Goal: Task Accomplishment & Management: Complete application form

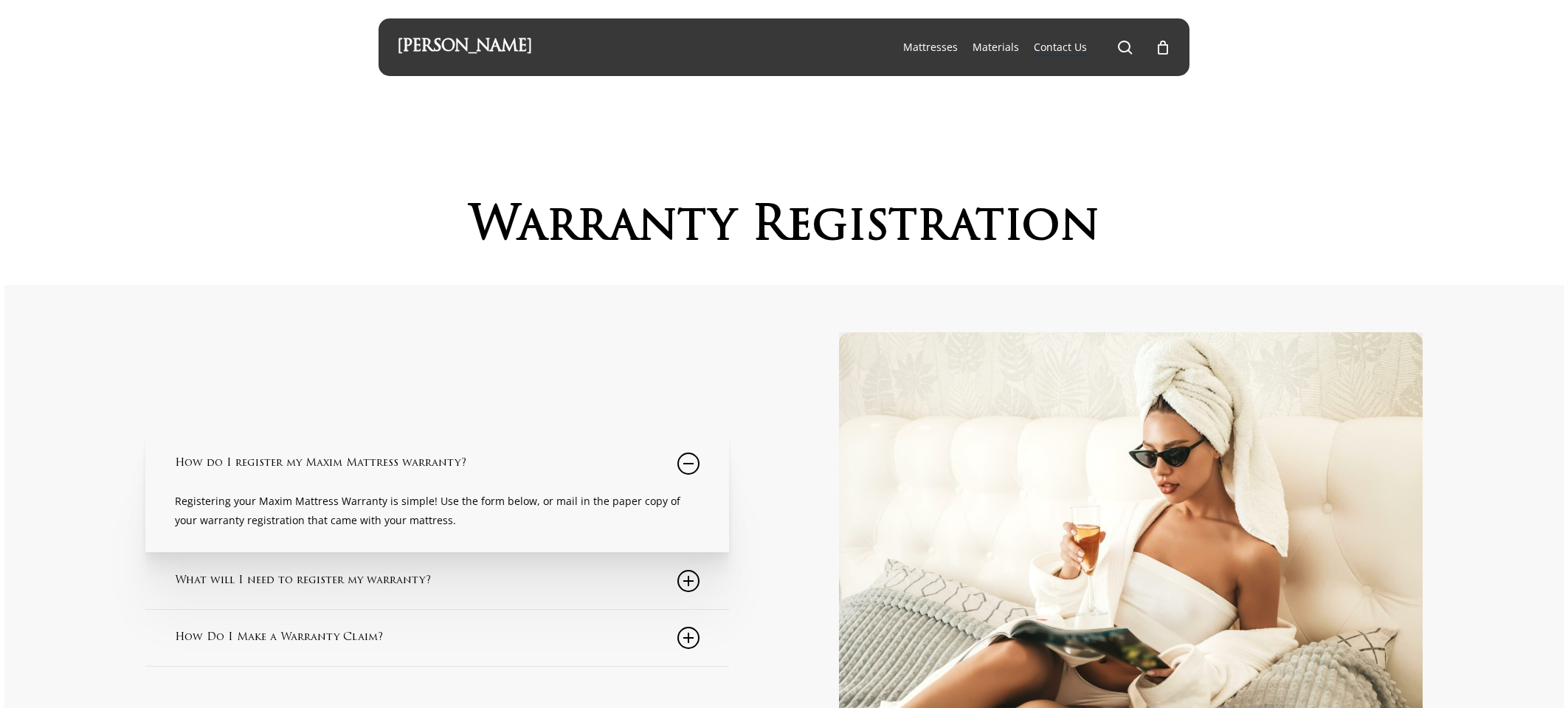
click at [458, 518] on p "Registering your Maxim Mattress Warranty is simple! Use the form below, or mail…" at bounding box center [437, 511] width 524 height 39
drag, startPoint x: 509, startPoint y: 511, endPoint x: 540, endPoint y: 502, distance: 32.3
click at [510, 511] on p "Registering your Maxim Mattress Warranty is simple! Use the form below, or mail…" at bounding box center [437, 511] width 524 height 39
click at [507, 491] on link "How do I register my Maxim Mattress warranty?" at bounding box center [437, 463] width 524 height 56
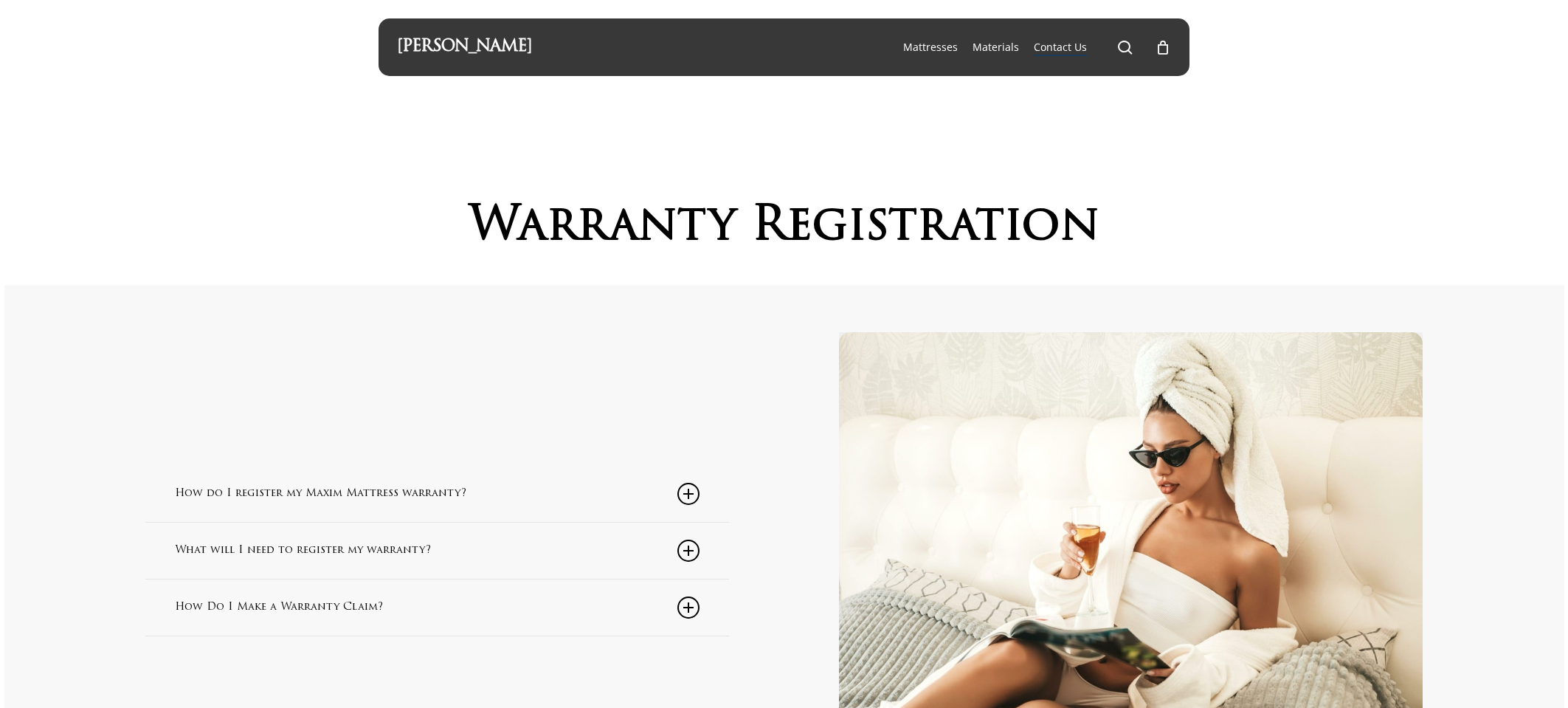
click at [377, 485] on link "How do I register my Maxim Mattress warranty?" at bounding box center [437, 494] width 524 height 56
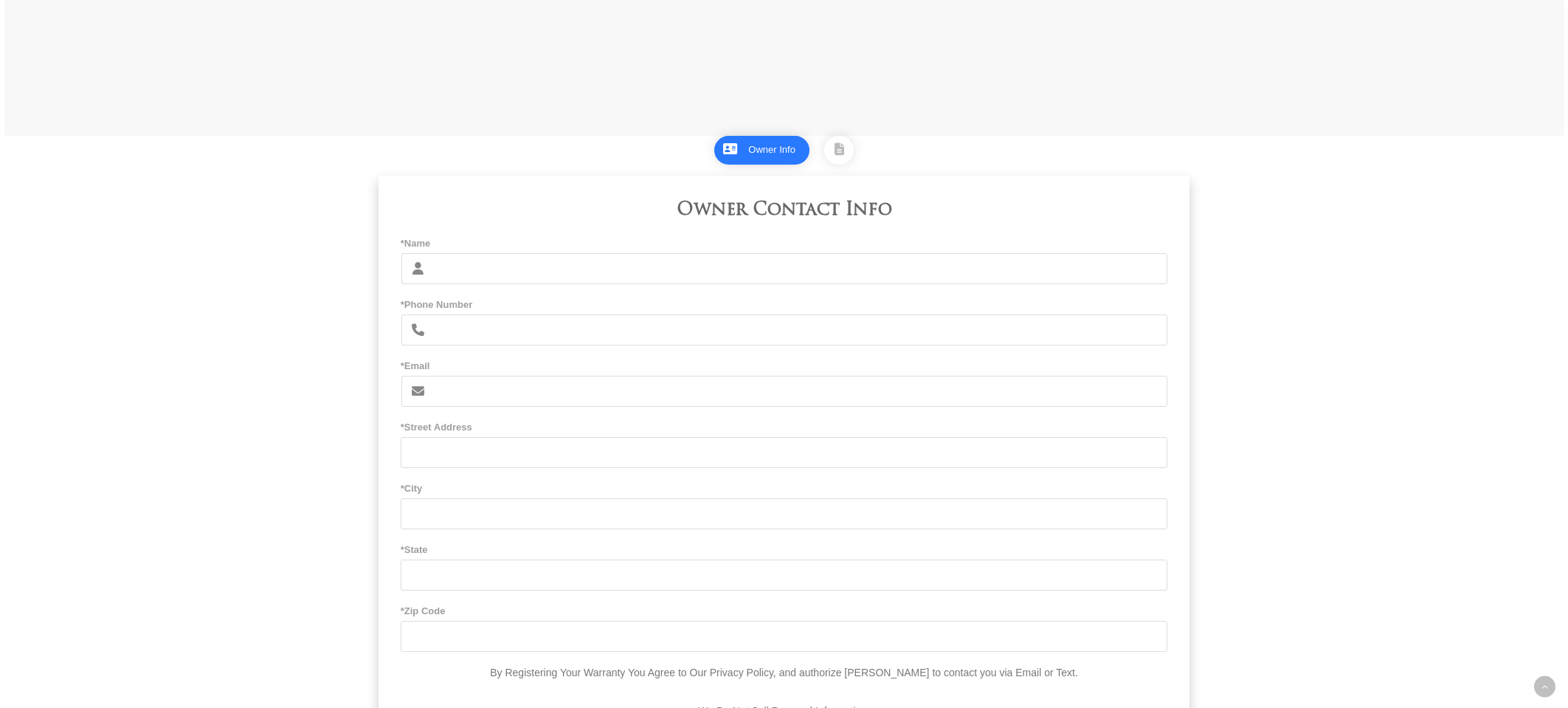
scroll to position [892, 0]
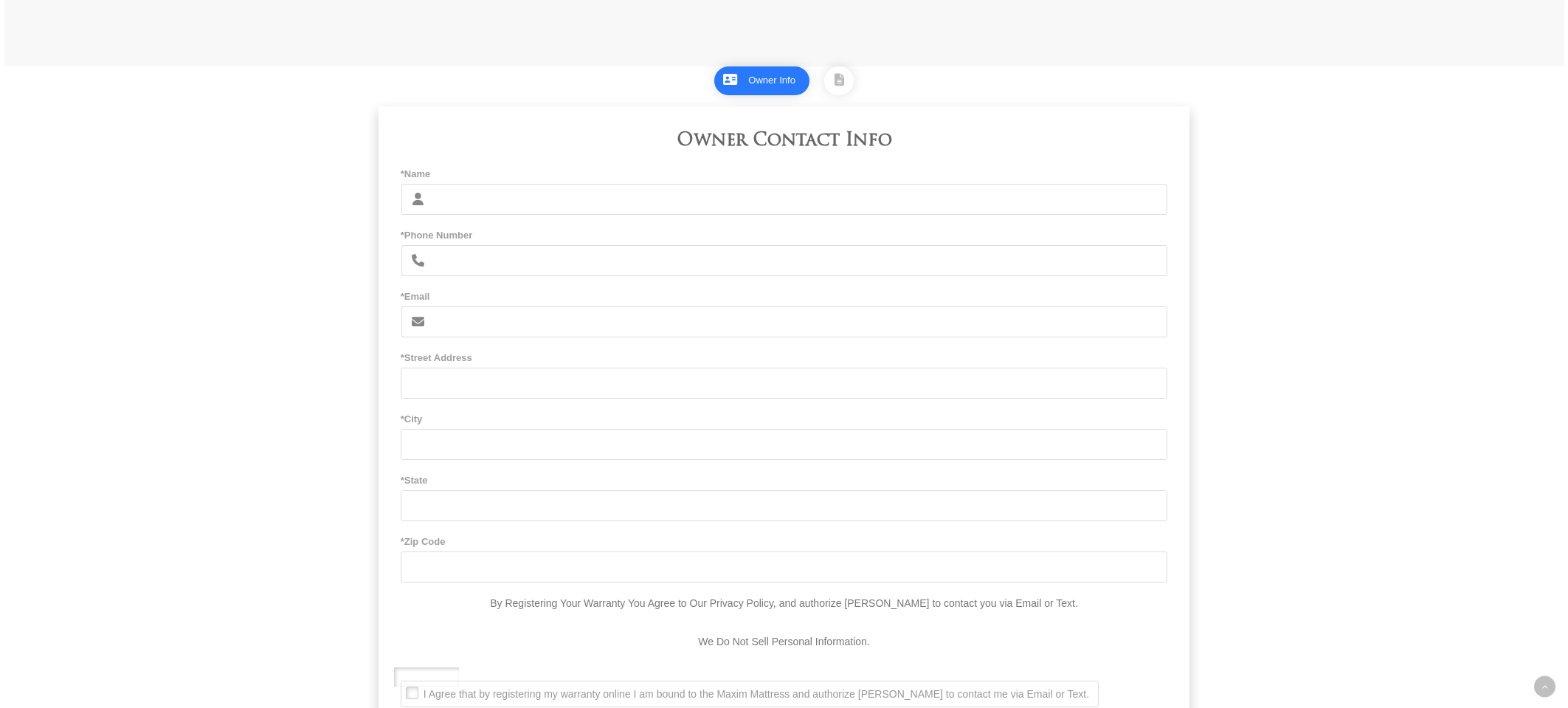
click at [565, 215] on input "*Name" at bounding box center [801, 200] width 735 height 31
type input "[PERSON_NAME]"
type input "3109483133"
type input "[EMAIL_ADDRESS][DOMAIN_NAME]"
type input "[STREET_ADDRESS][US_STATE]"
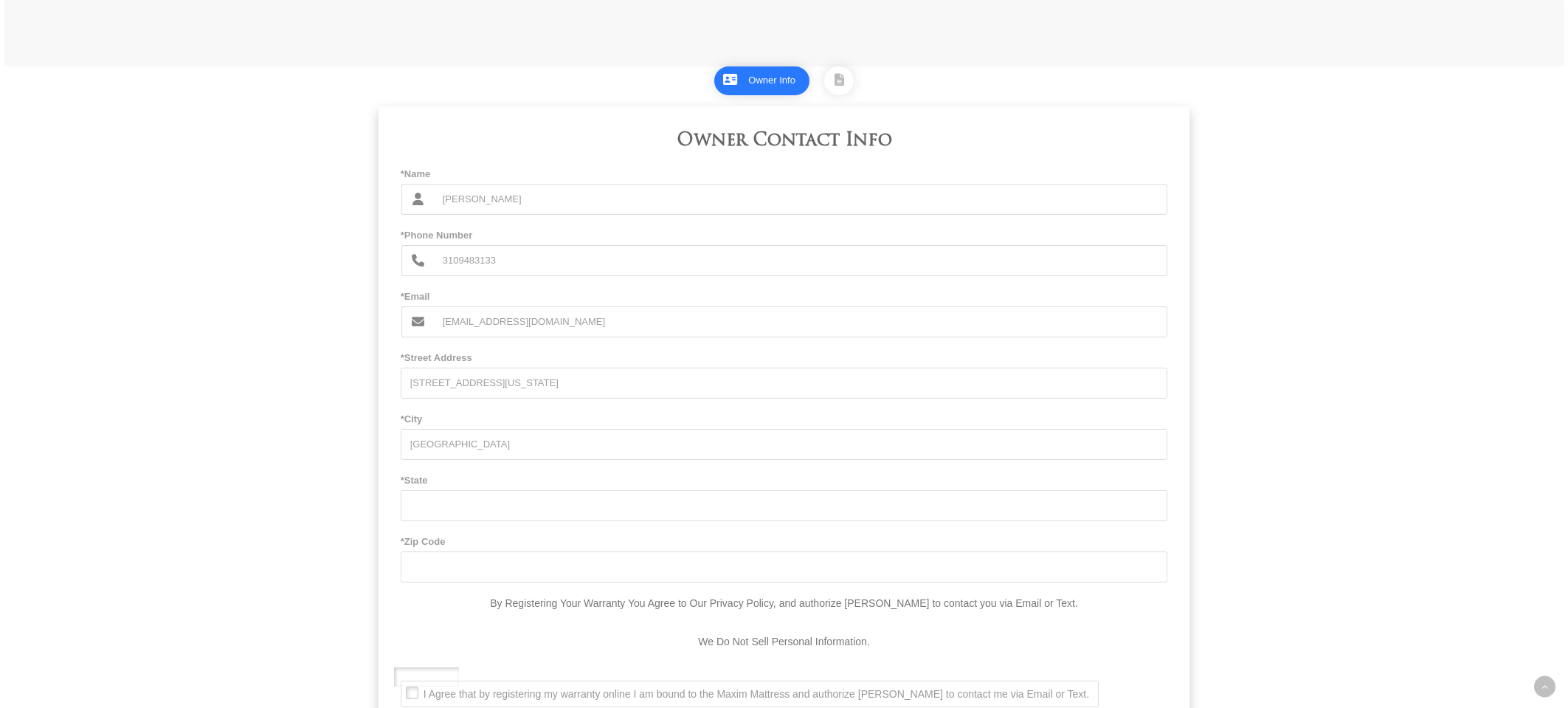
type input "[GEOGRAPHIC_DATA]"
type input "CA"
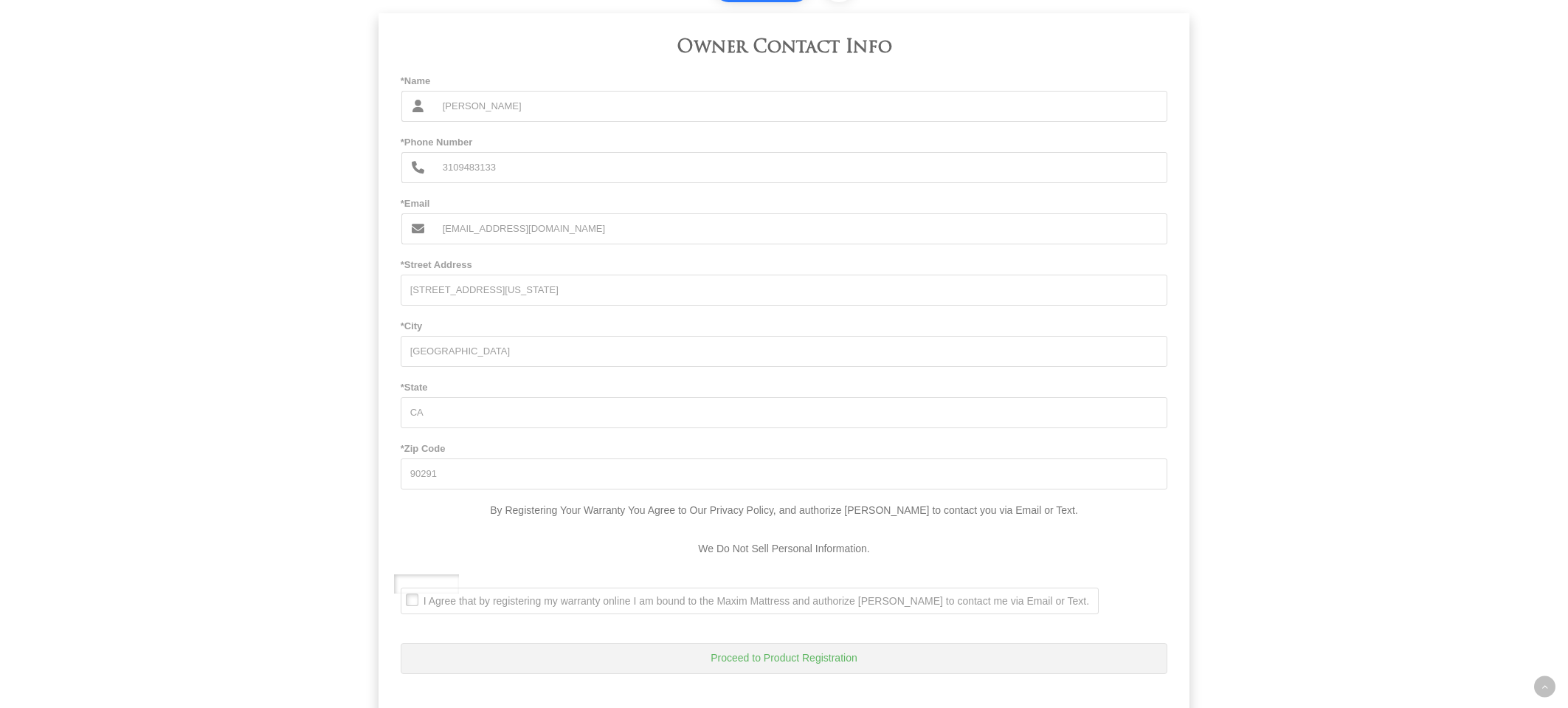
scroll to position [990, 0]
type input "90291"
click at [409, 603] on span "I Agree that by registering my warranty online I am bound to the Maxim Mattress…" at bounding box center [745, 596] width 688 height 13
click at [405, 585] on Text\ ". I Agree that by registering my warranty online I am bound to the Maxim Mattre…" at bounding box center [405, 585] width 0 height 0
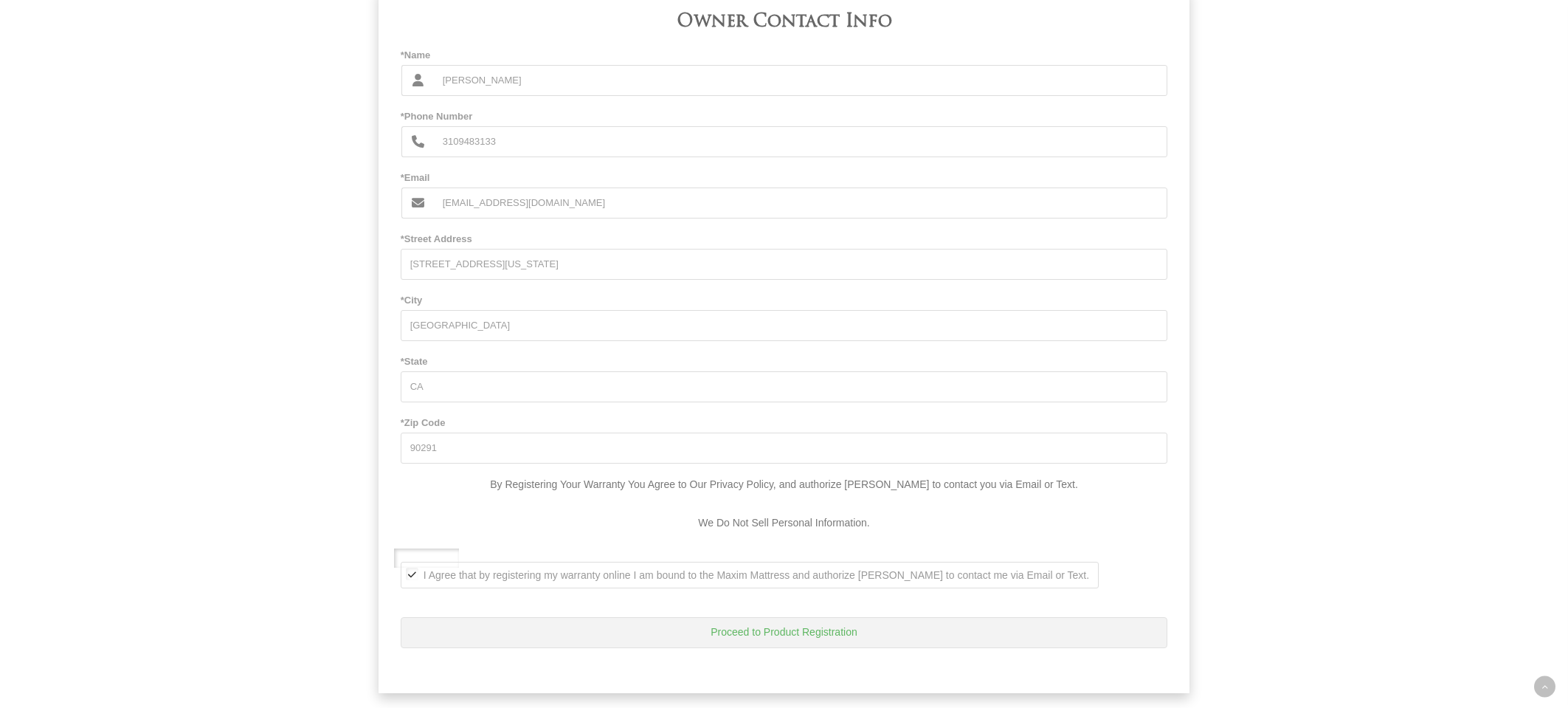
scroll to position [1050, 0]
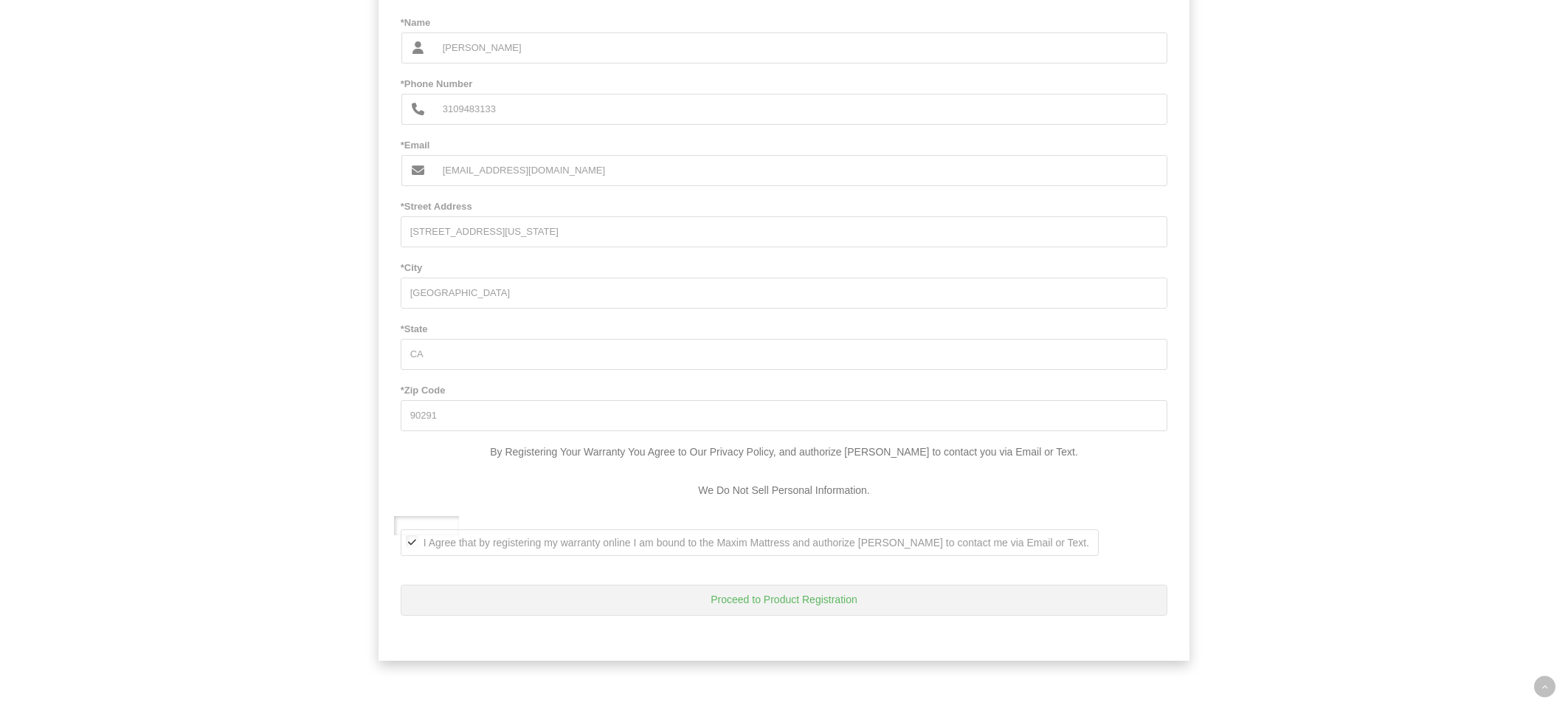
drag, startPoint x: 753, startPoint y: 598, endPoint x: 763, endPoint y: 586, distance: 15.6
click at [753, 598] on button "Proceed to Product Registration" at bounding box center [784, 600] width 767 height 31
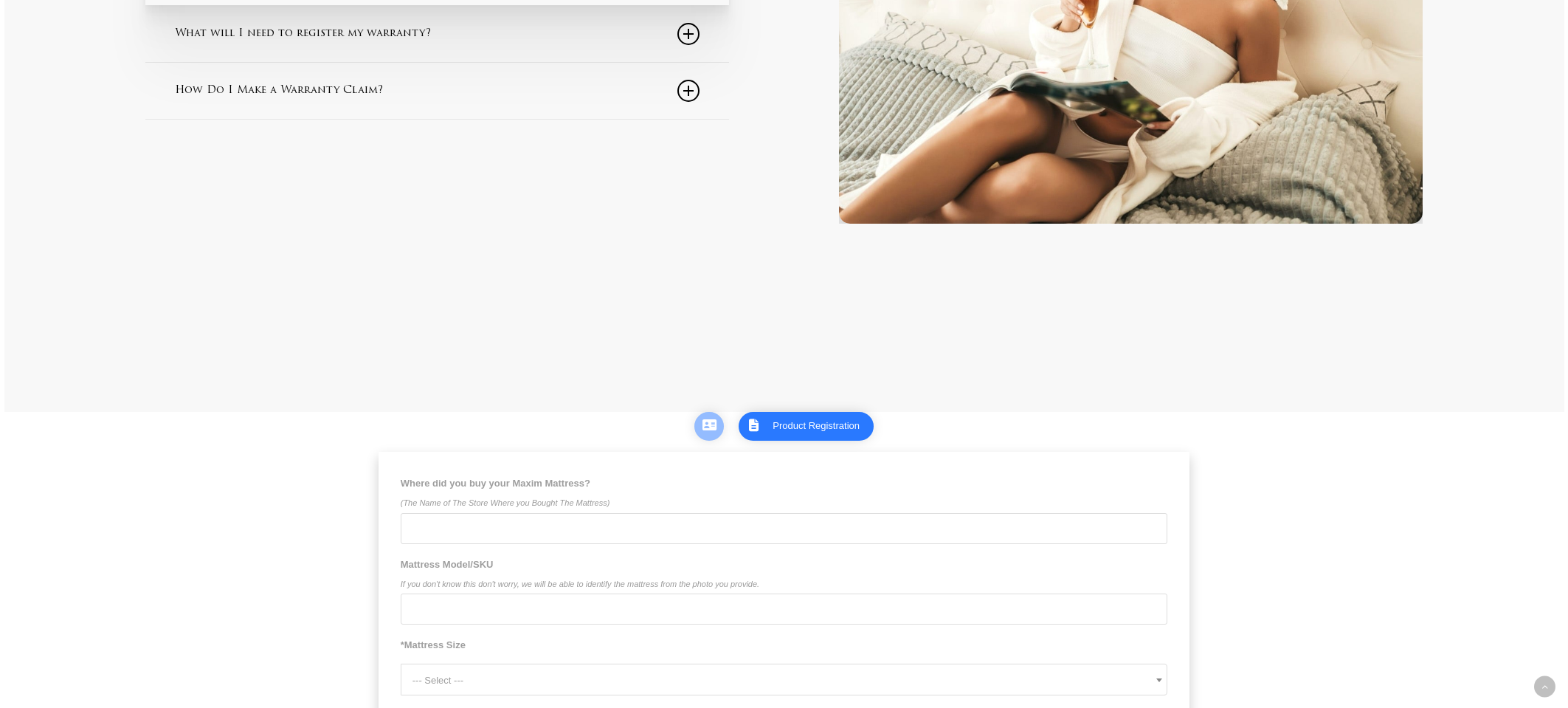
scroll to position [694, 0]
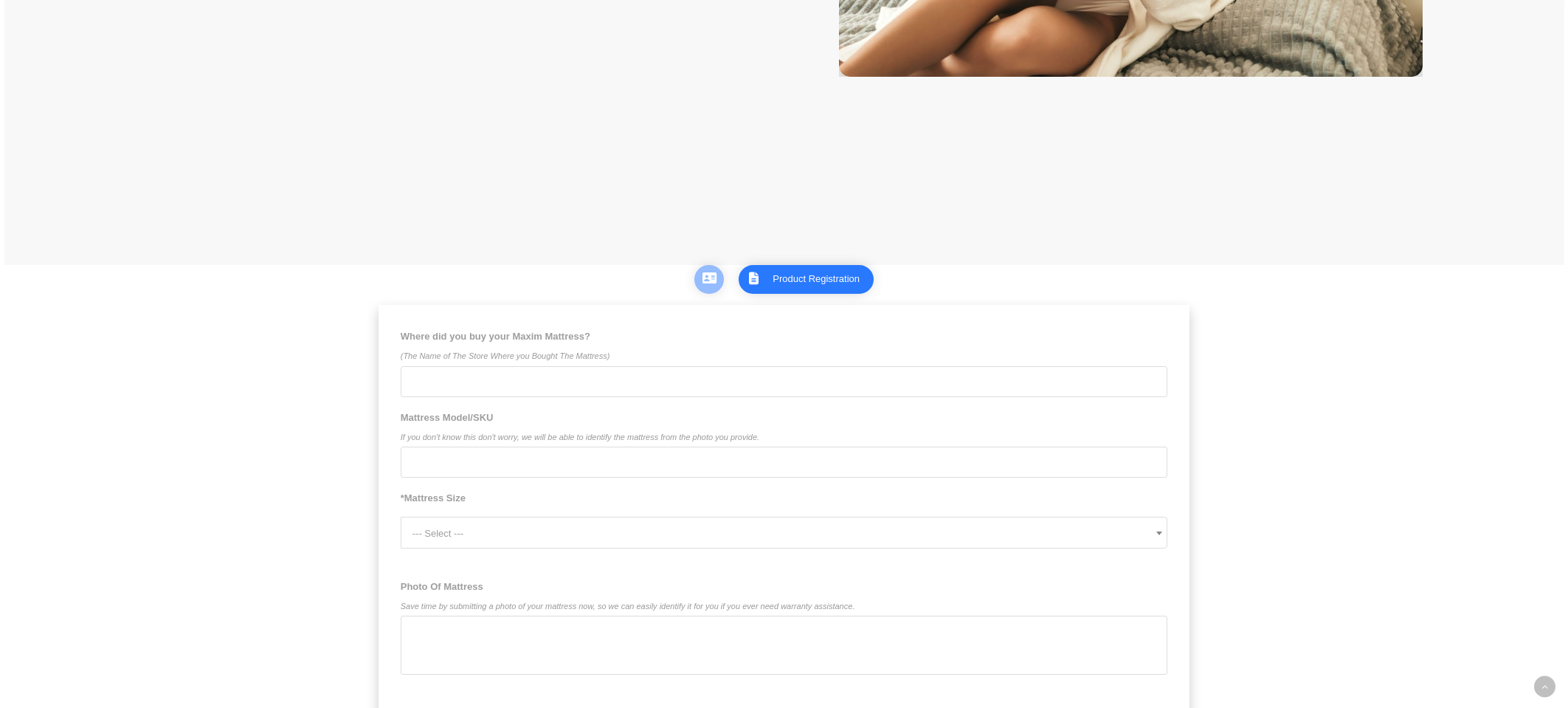
click at [564, 395] on input "Where did you buy your Maxim Mattress? (The Name of The Store Where you Bought …" at bounding box center [784, 381] width 767 height 31
type input "Mattress Pros"
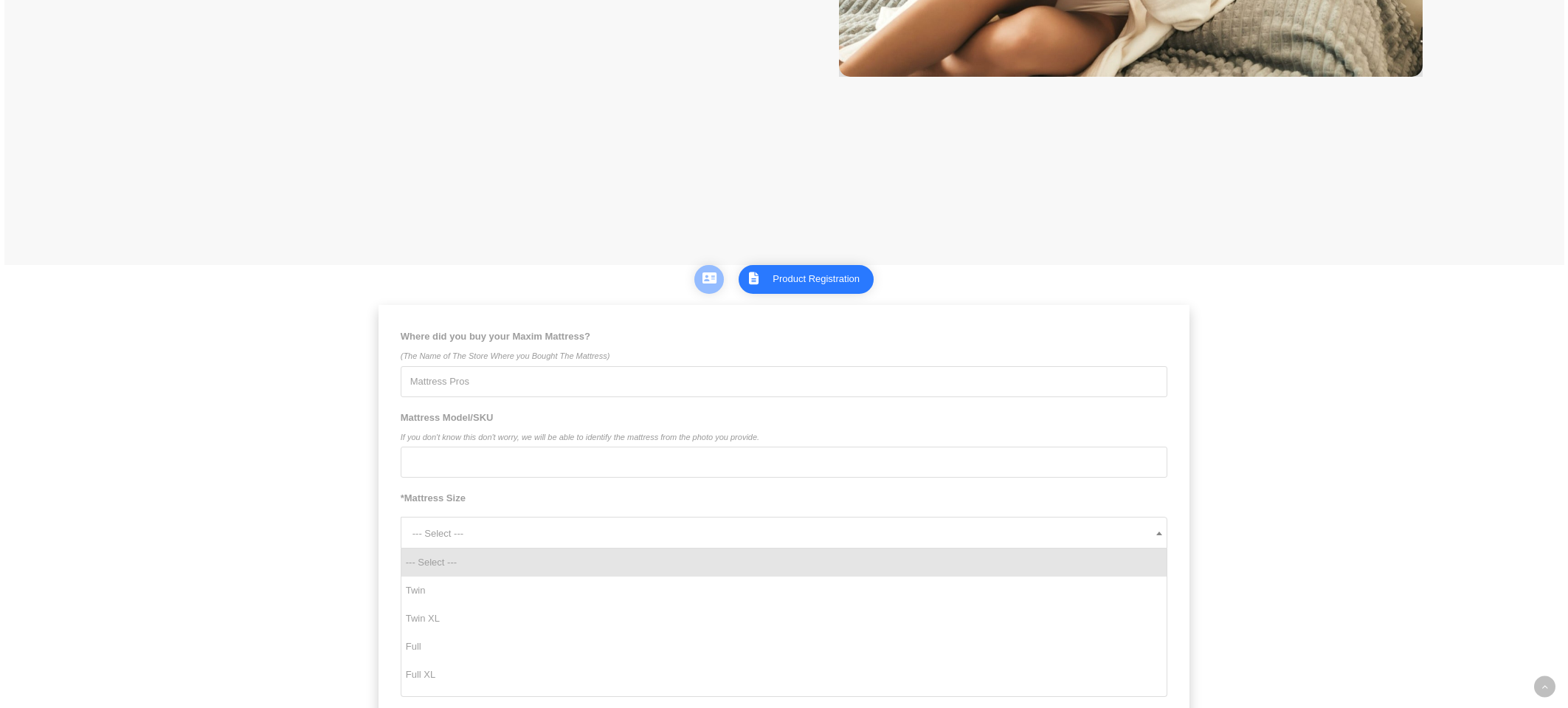
click at [606, 535] on span "--- Select ---" at bounding box center [790, 533] width 755 height 32
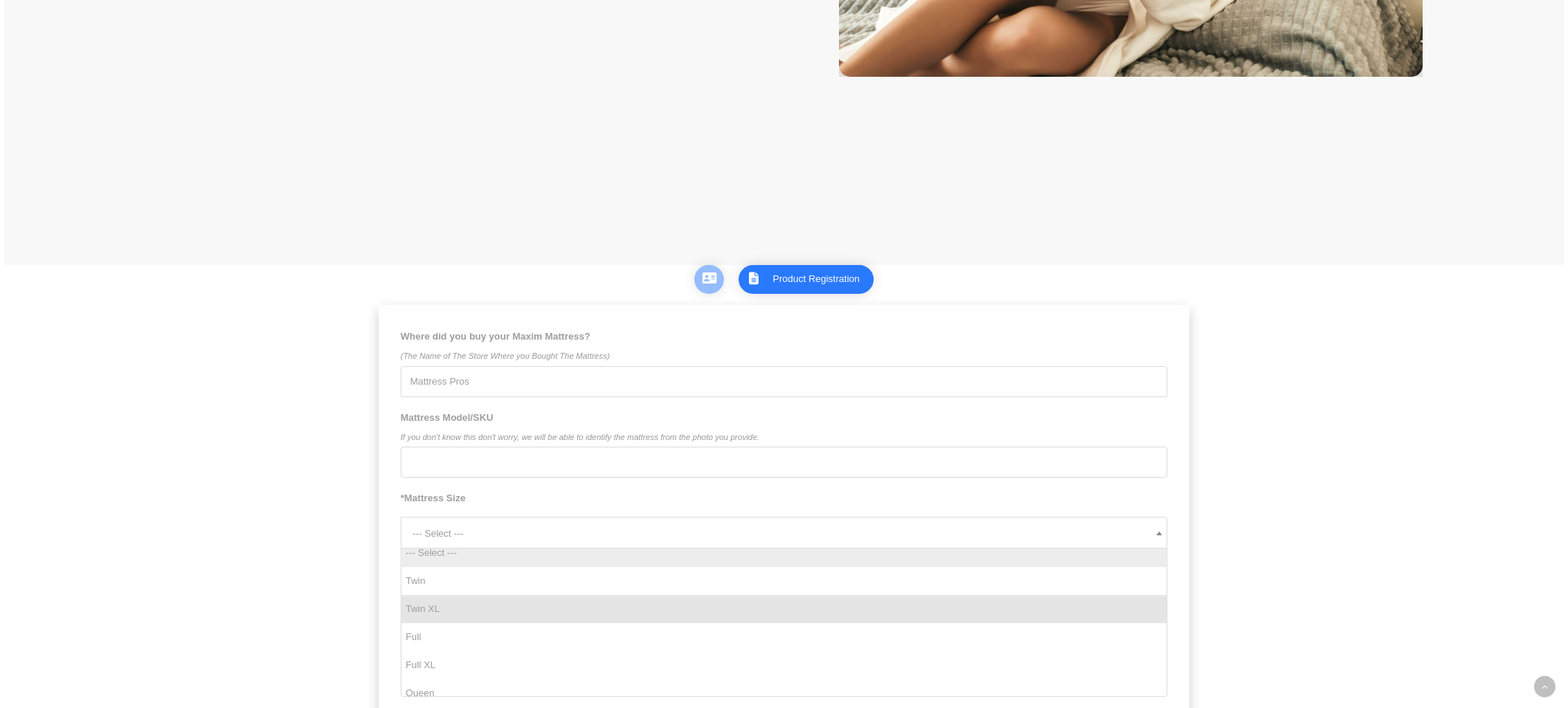
scroll to position [26, 0]
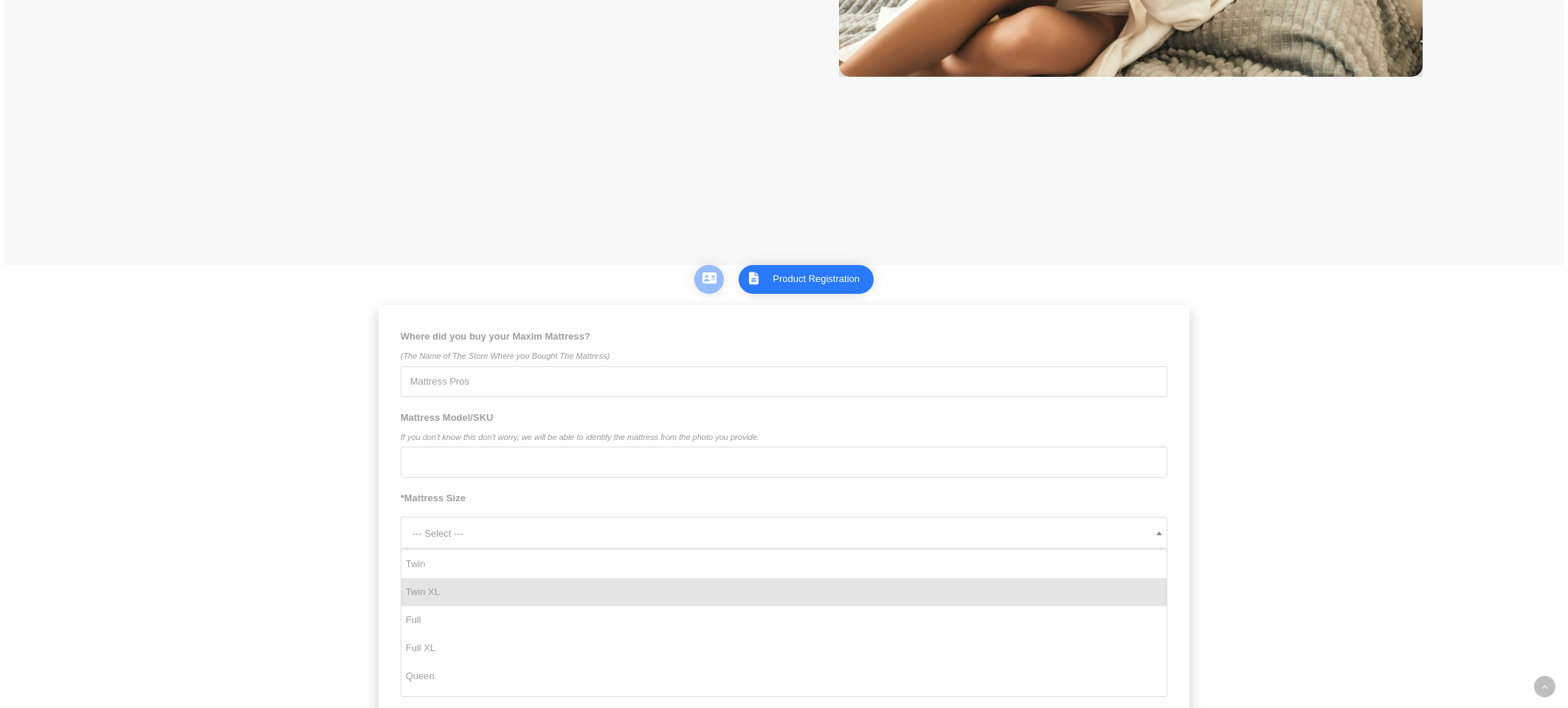
select select "Twin XL"
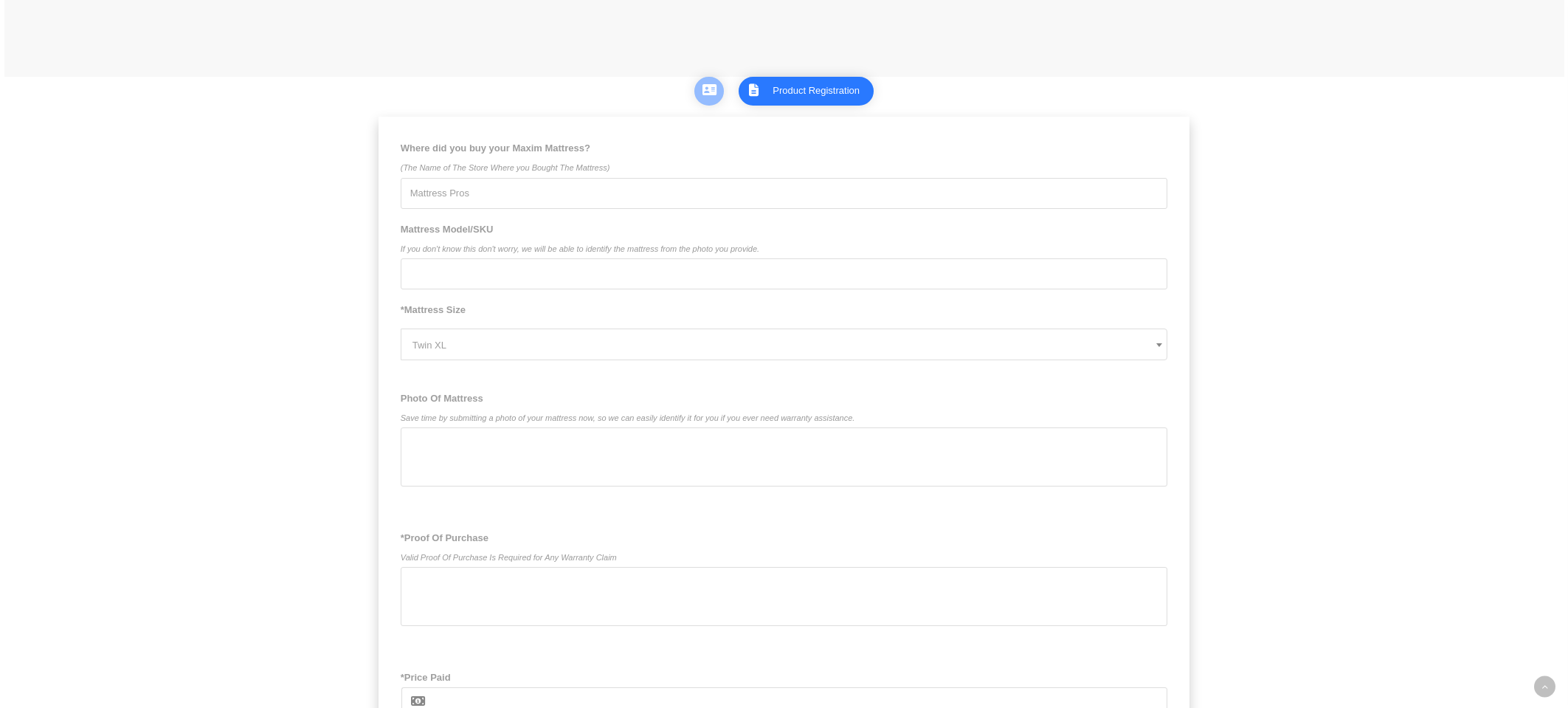
scroll to position [901, 0]
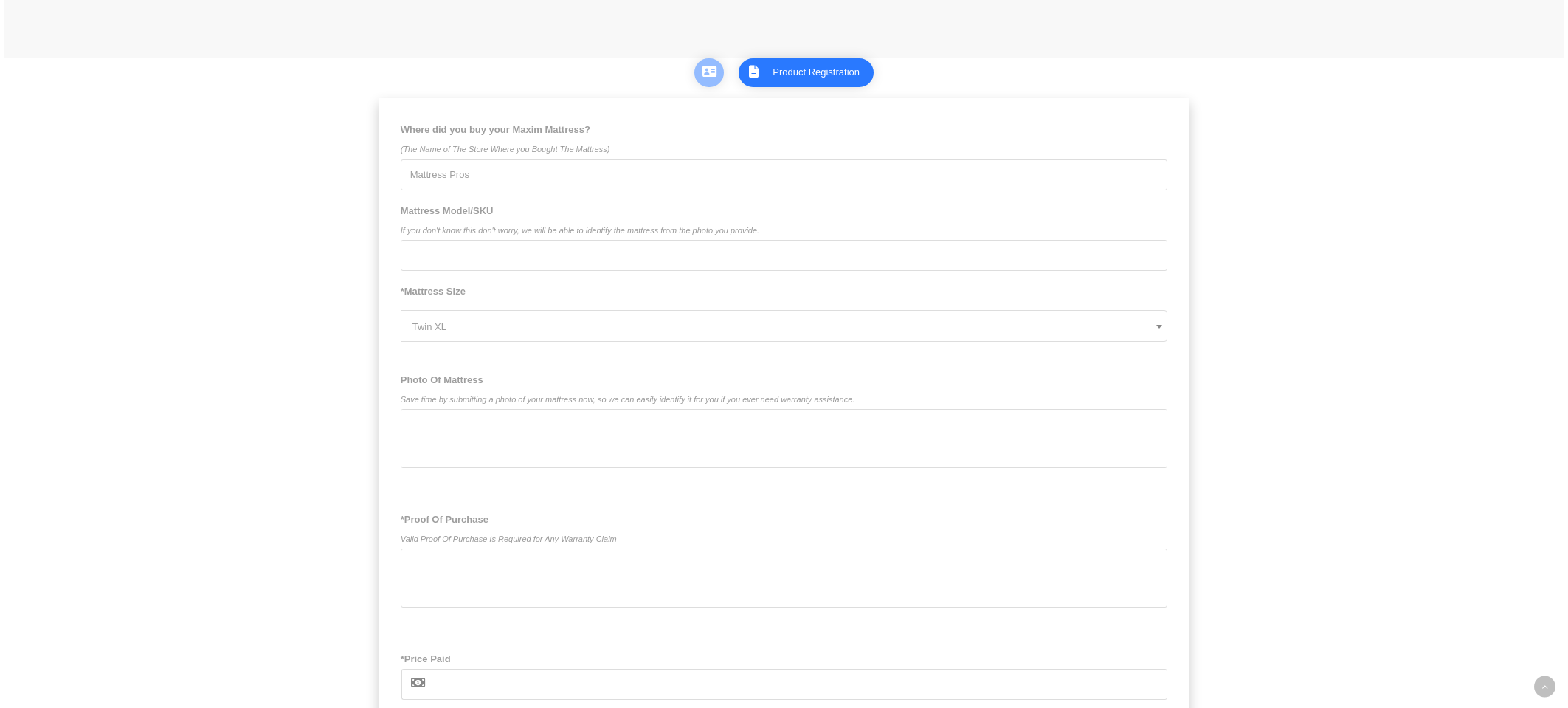
click at [602, 581] on div at bounding box center [784, 578] width 767 height 59
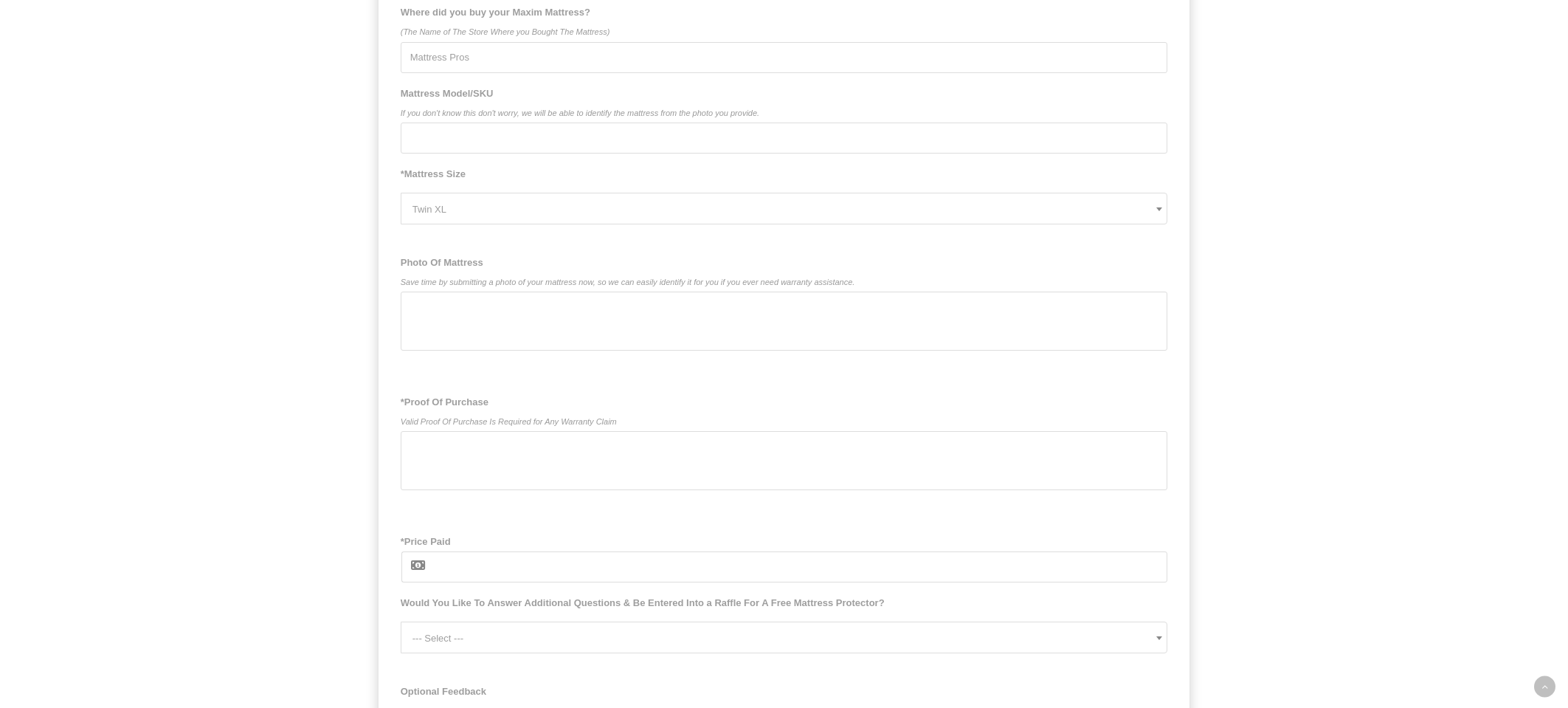
scroll to position [1104, 0]
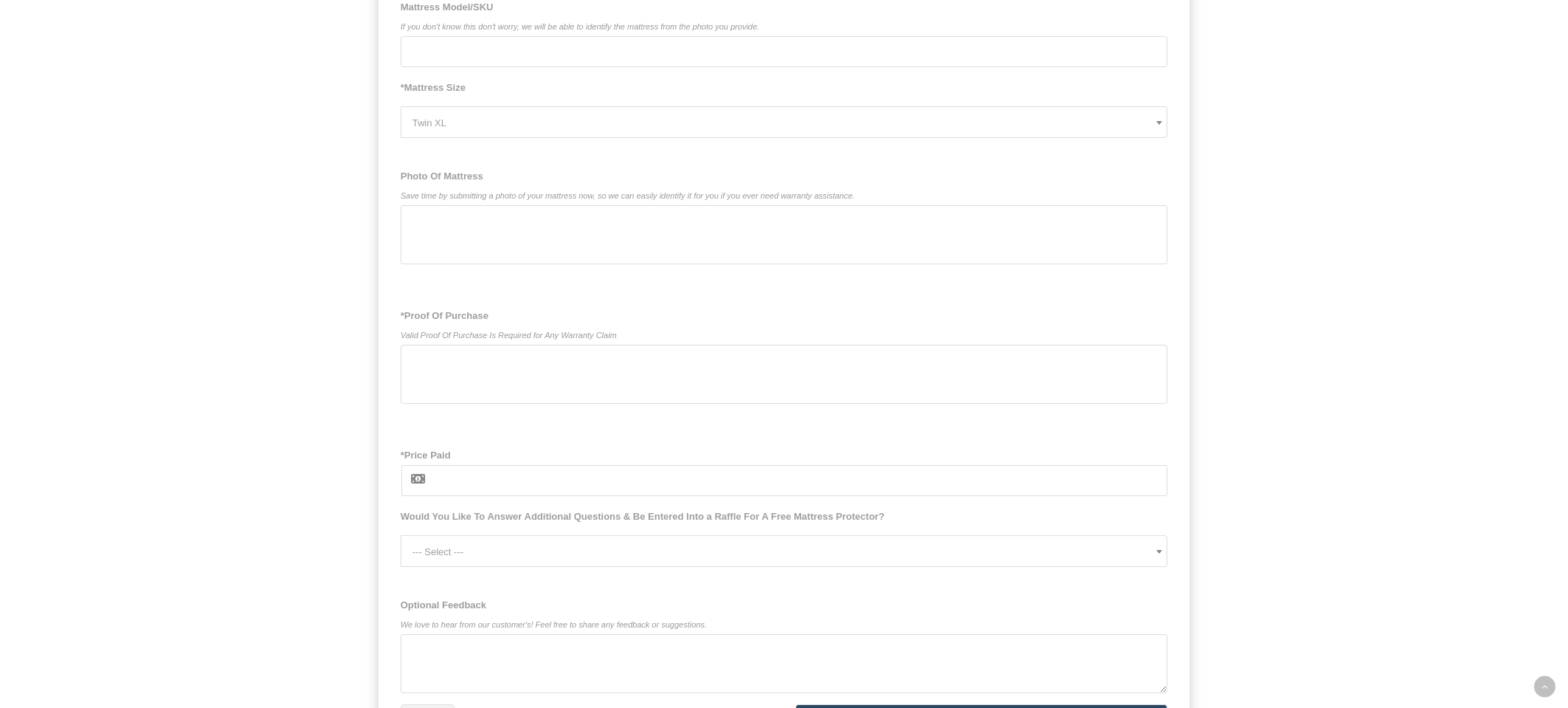
click at [572, 481] on input "*Price Paid" at bounding box center [801, 481] width 735 height 31
type input "900"
click at [778, 542] on span "--- Select ---" at bounding box center [790, 552] width 755 height 32
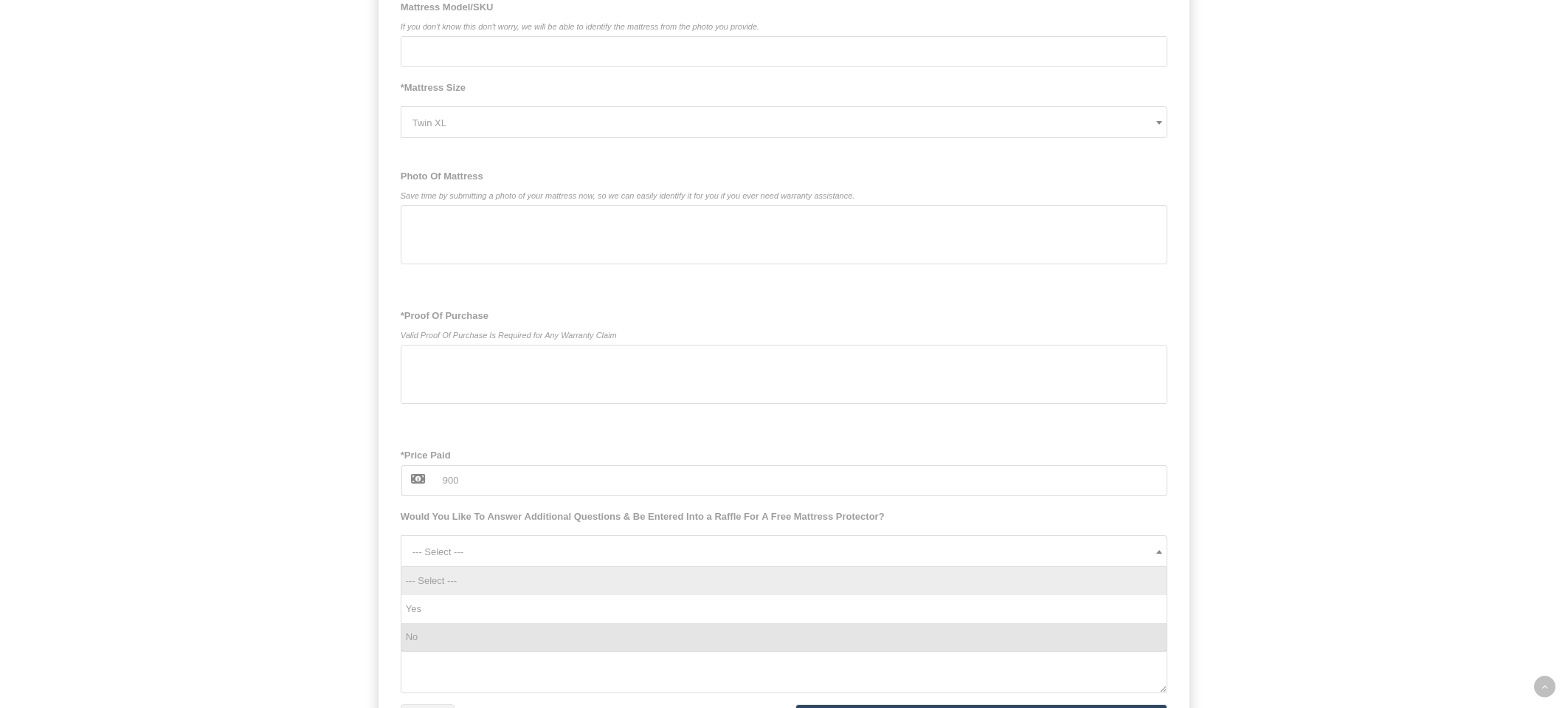
select select "No"
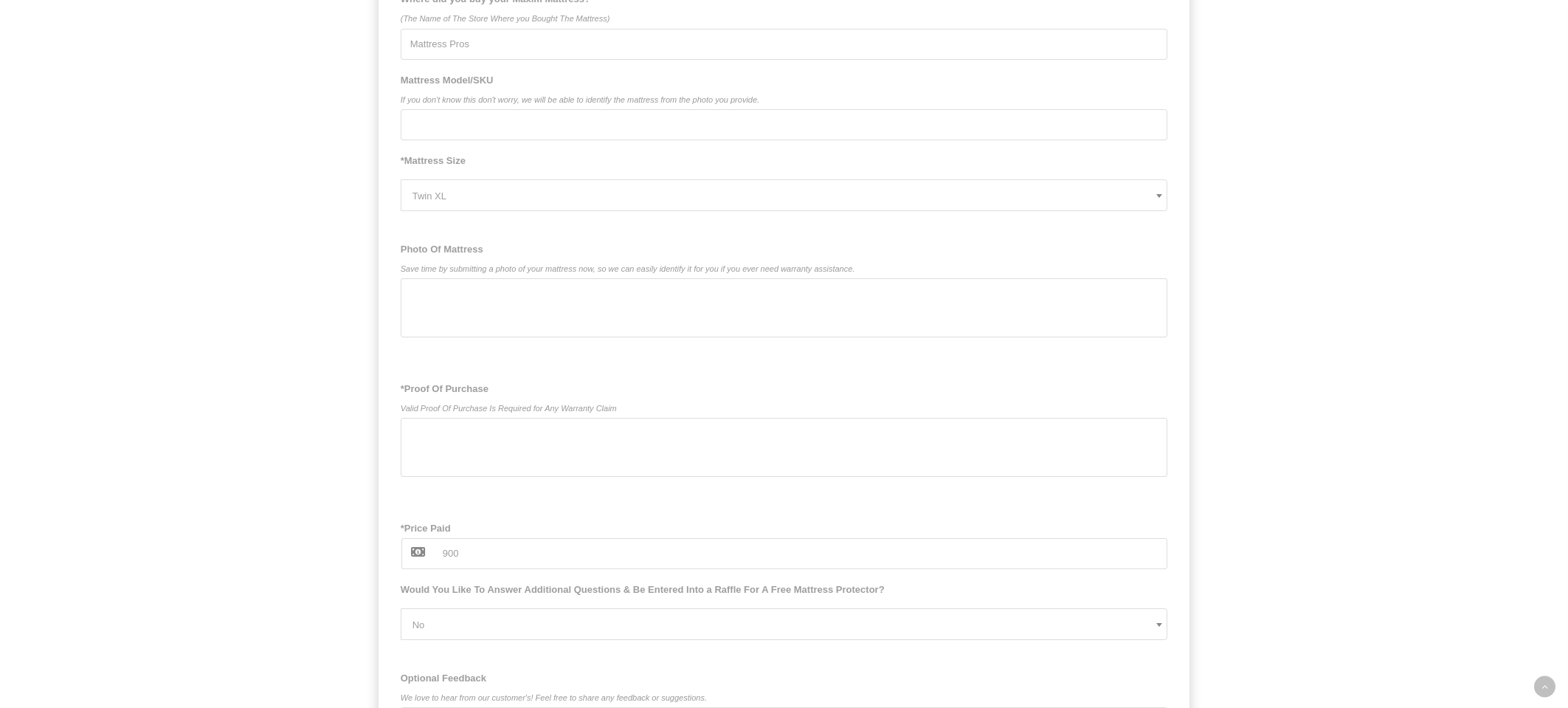
scroll to position [1033, 0]
click at [542, 435] on div at bounding box center [784, 446] width 767 height 59
click at [711, 319] on div at bounding box center [784, 306] width 767 height 59
click at [649, 456] on div at bounding box center [784, 446] width 767 height 59
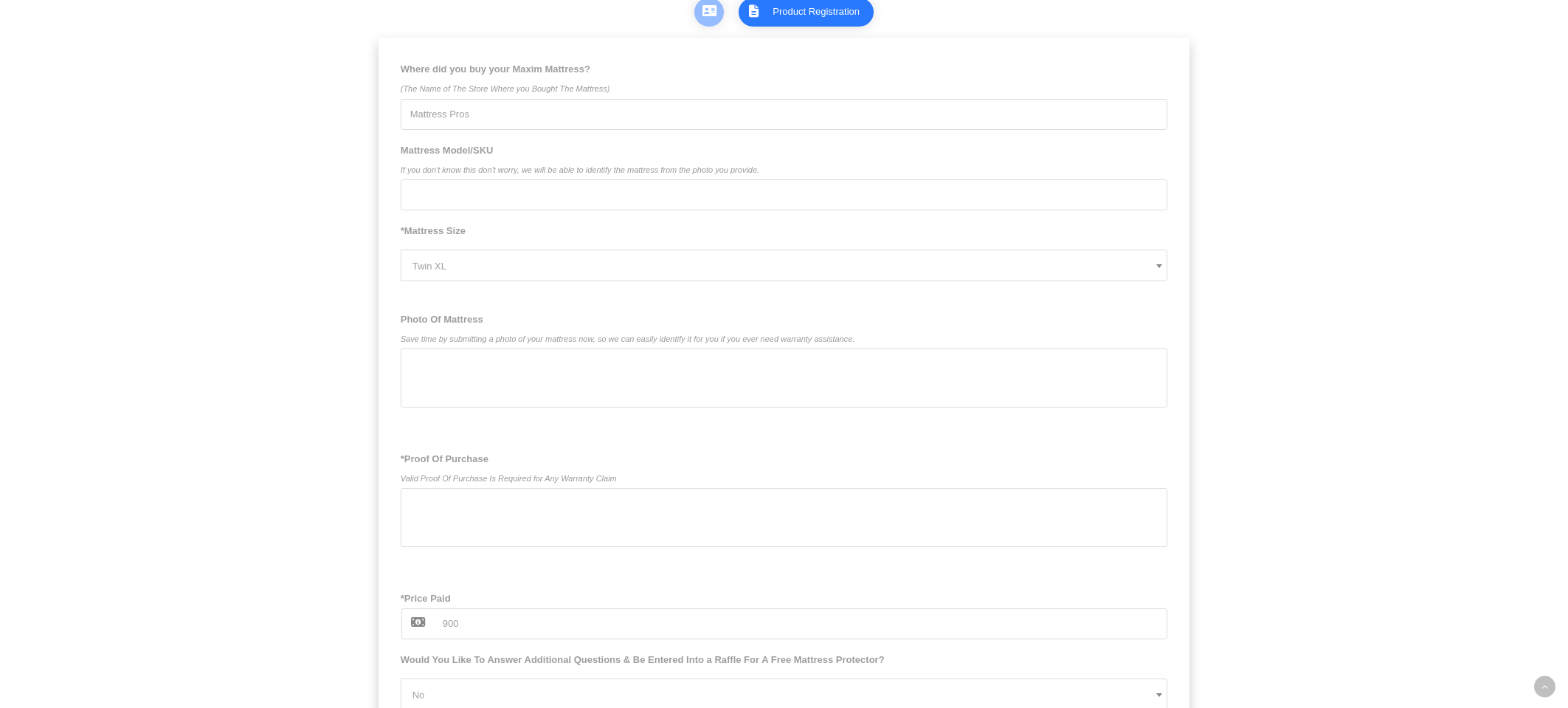
scroll to position [912, 0]
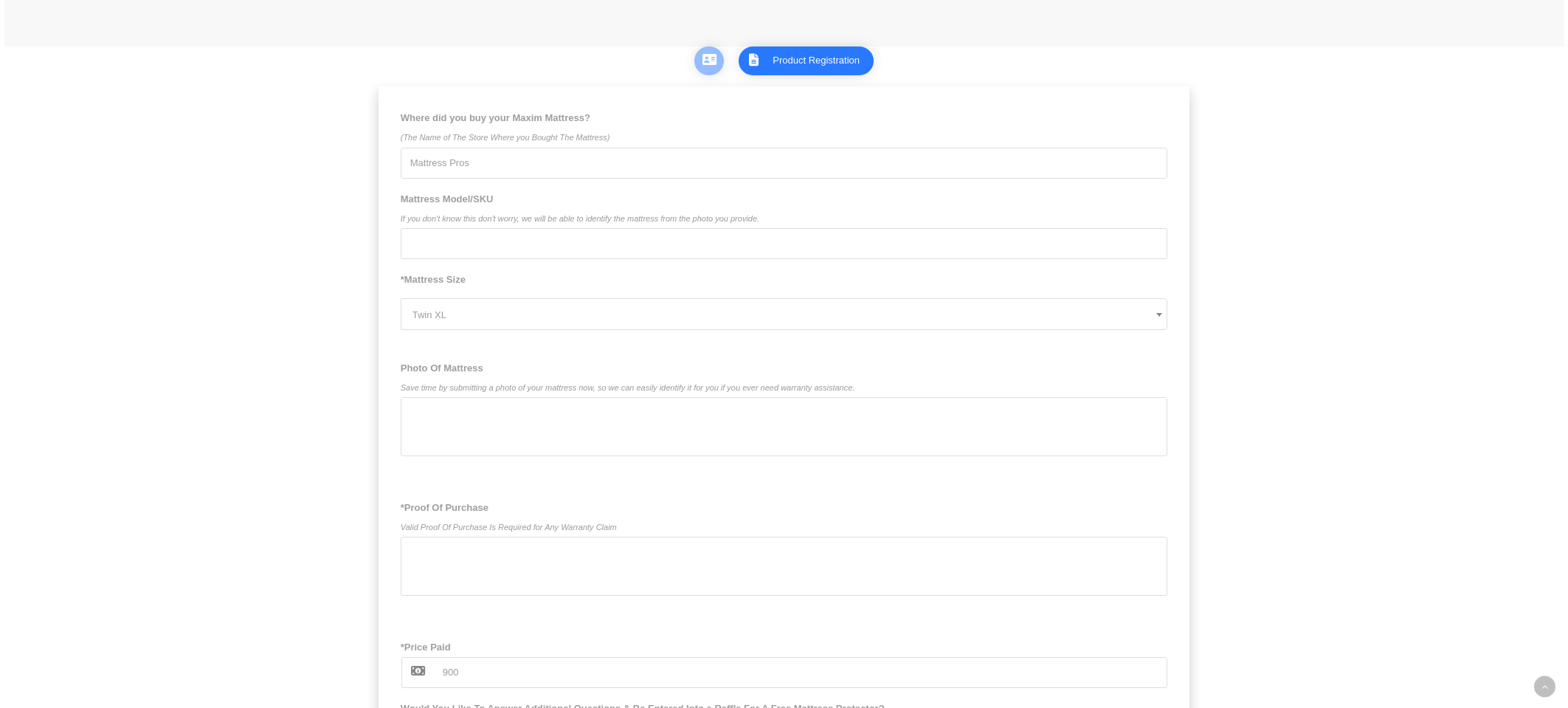
click at [594, 320] on span "Twin XL" at bounding box center [790, 314] width 755 height 32
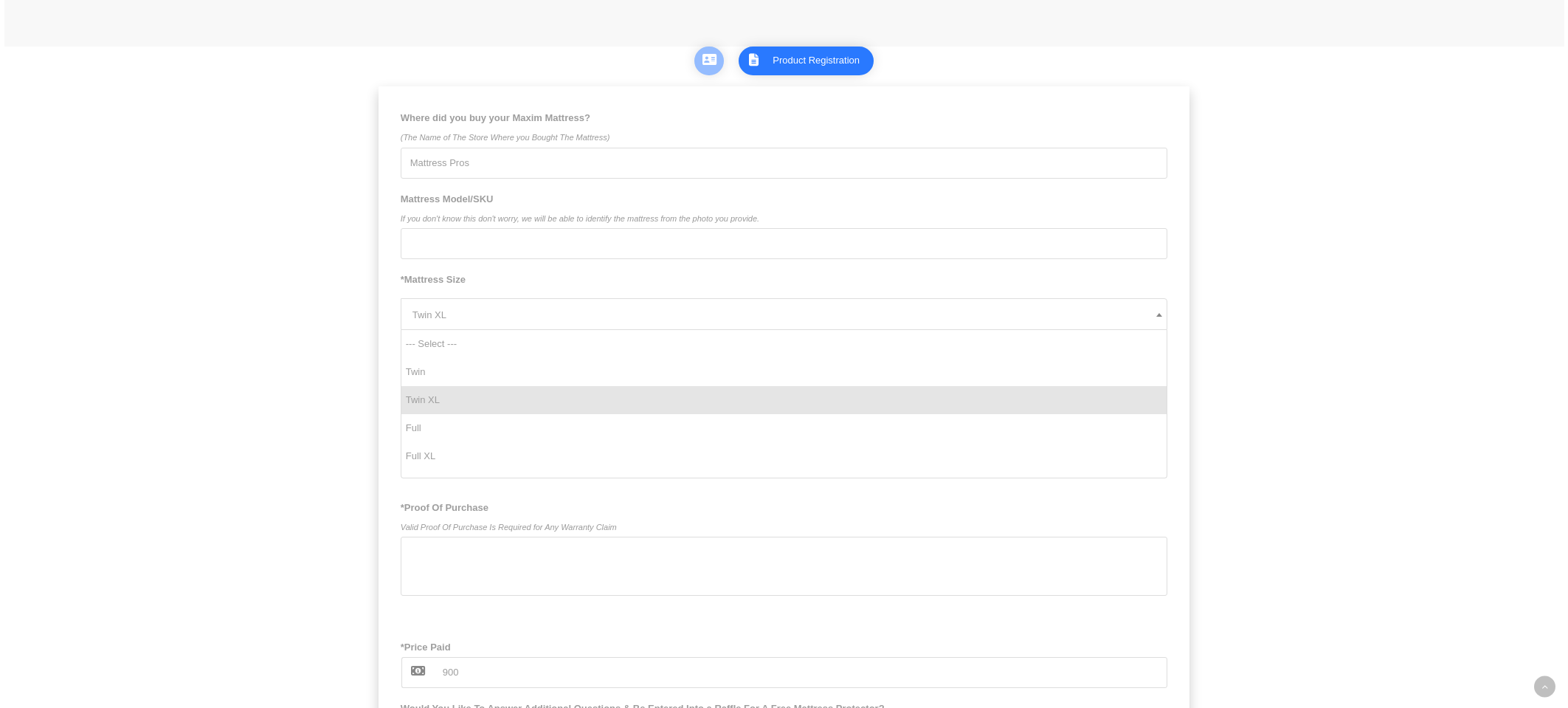
click at [1037, 174] on input "Mattress Pros" at bounding box center [784, 163] width 767 height 31
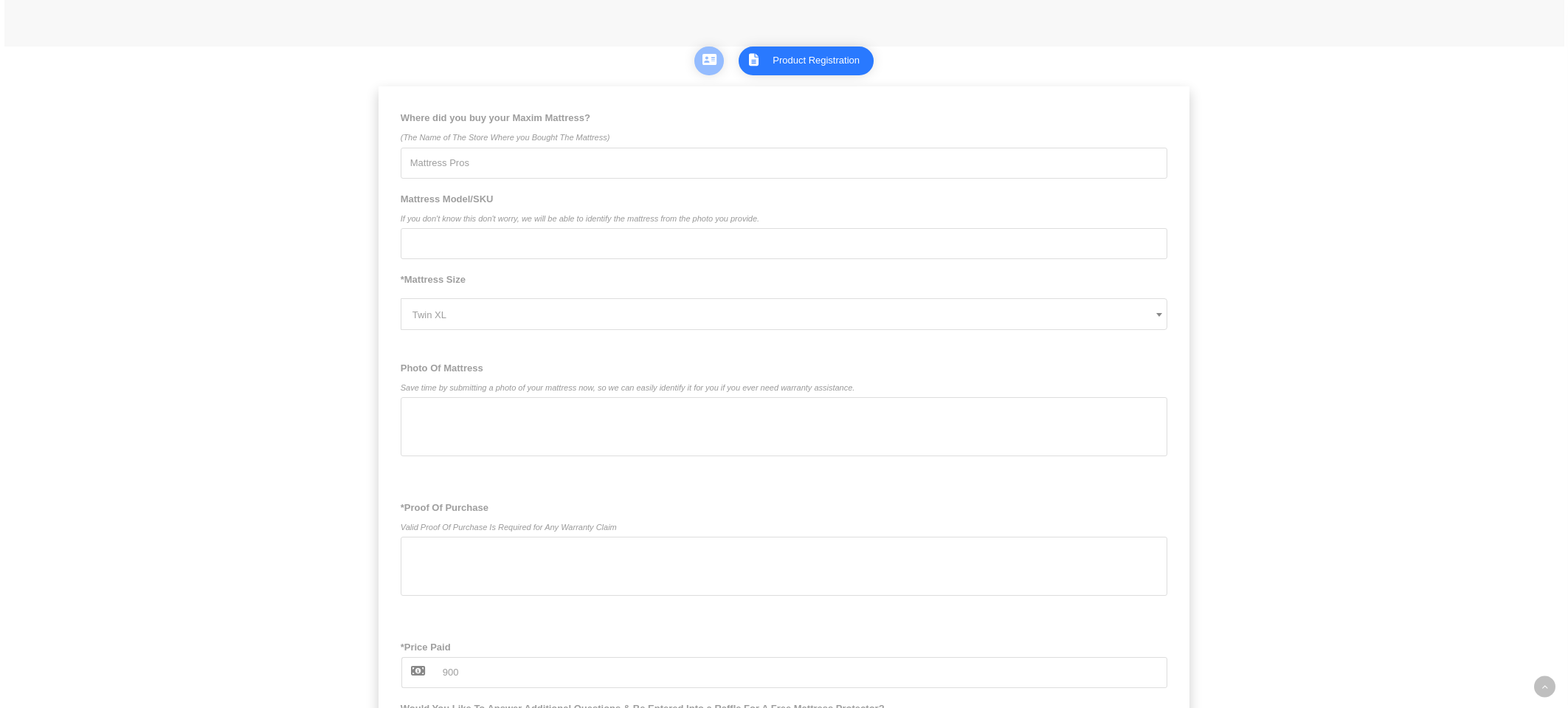
click at [634, 251] on input "Mattress Model/SKU If you don't know this don't worry, we will be able to ident…" at bounding box center [784, 244] width 767 height 31
type input "1 TXL Mat Sandstone"
click at [749, 436] on div at bounding box center [784, 426] width 767 height 59
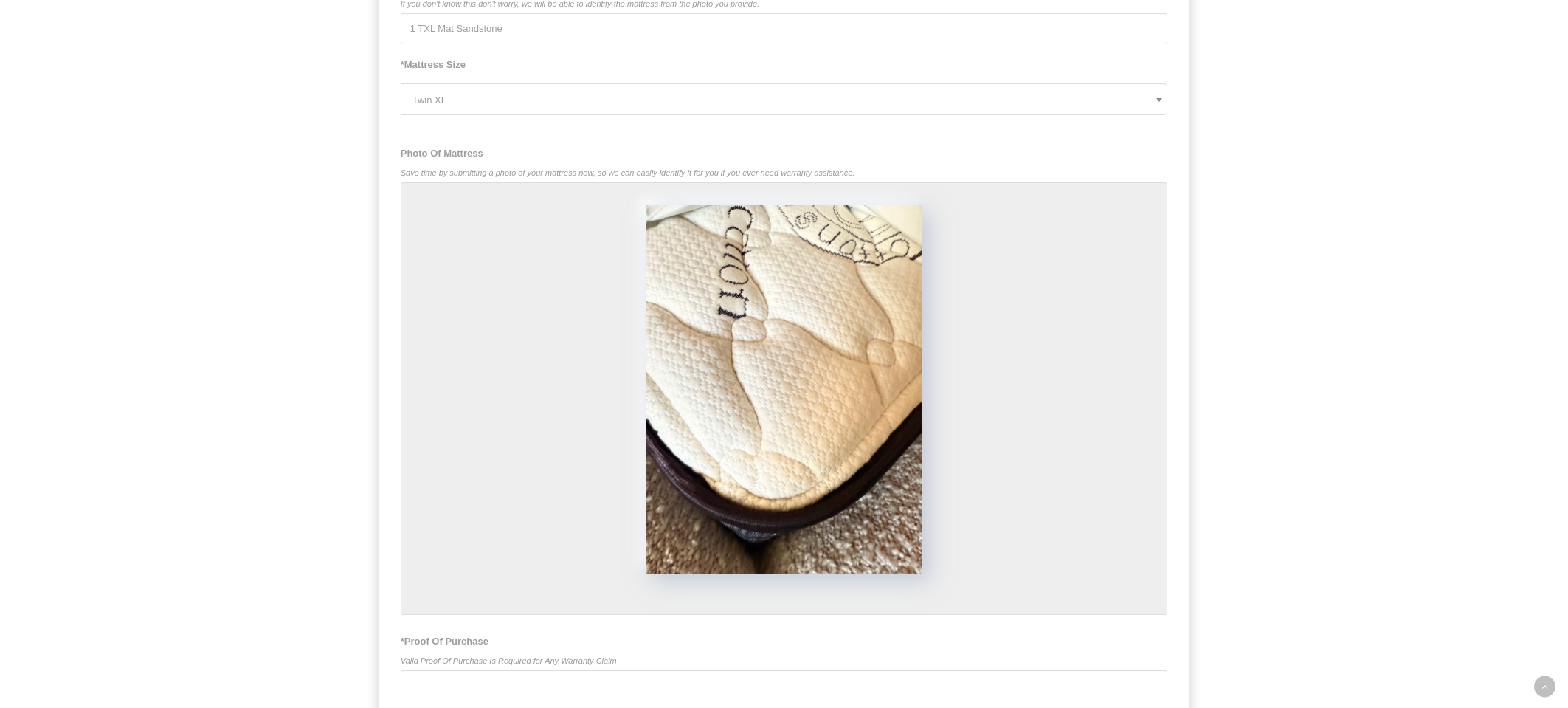
scroll to position [1385, 0]
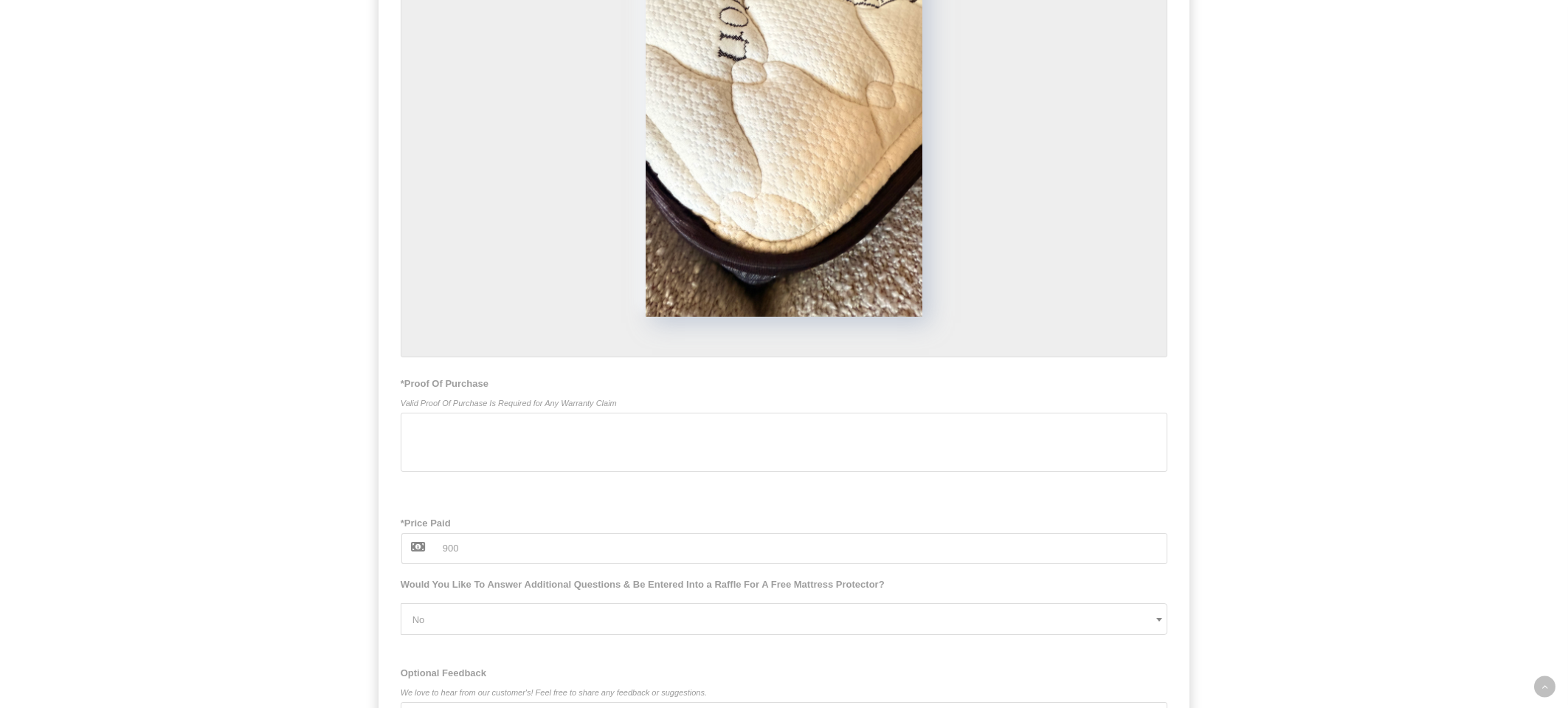
click at [650, 439] on div at bounding box center [784, 442] width 767 height 59
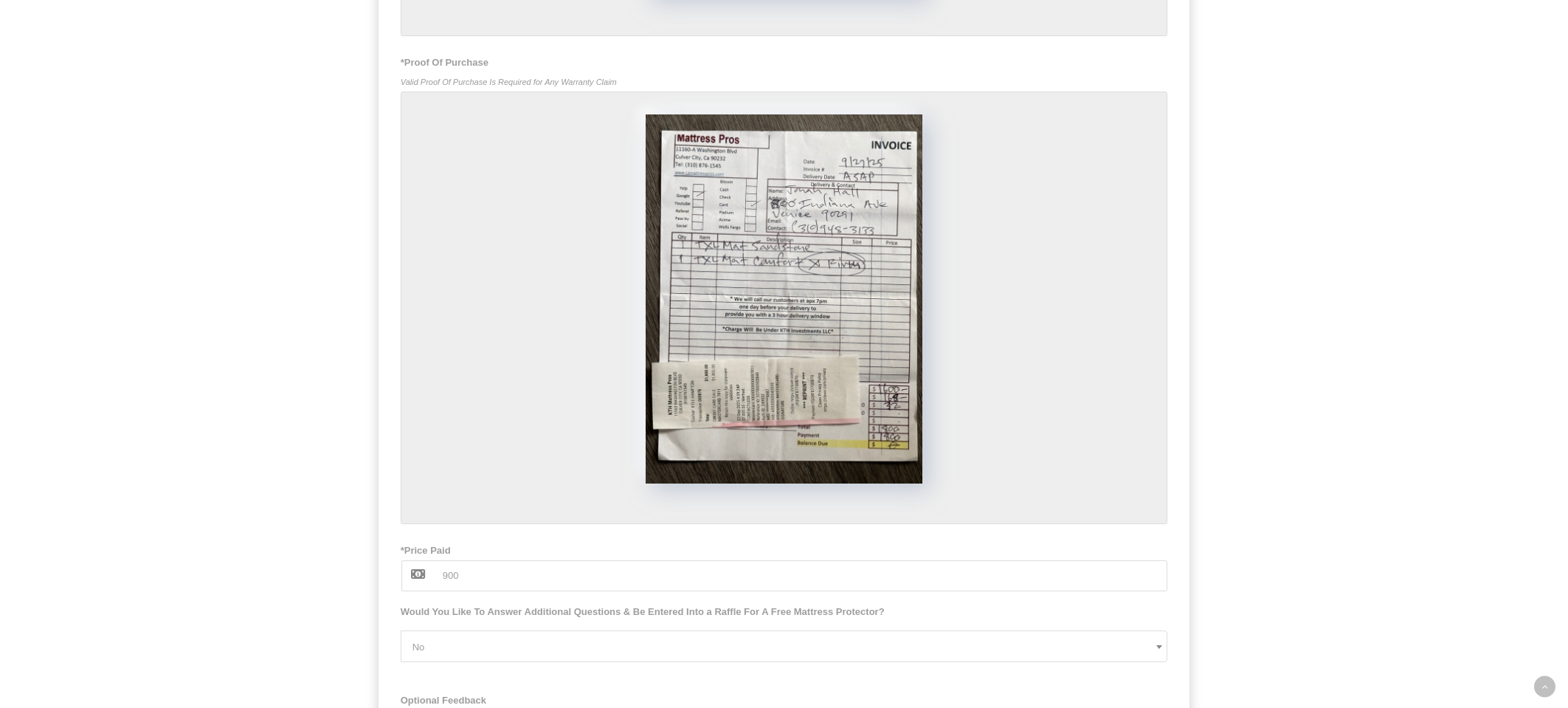
scroll to position [1925, 0]
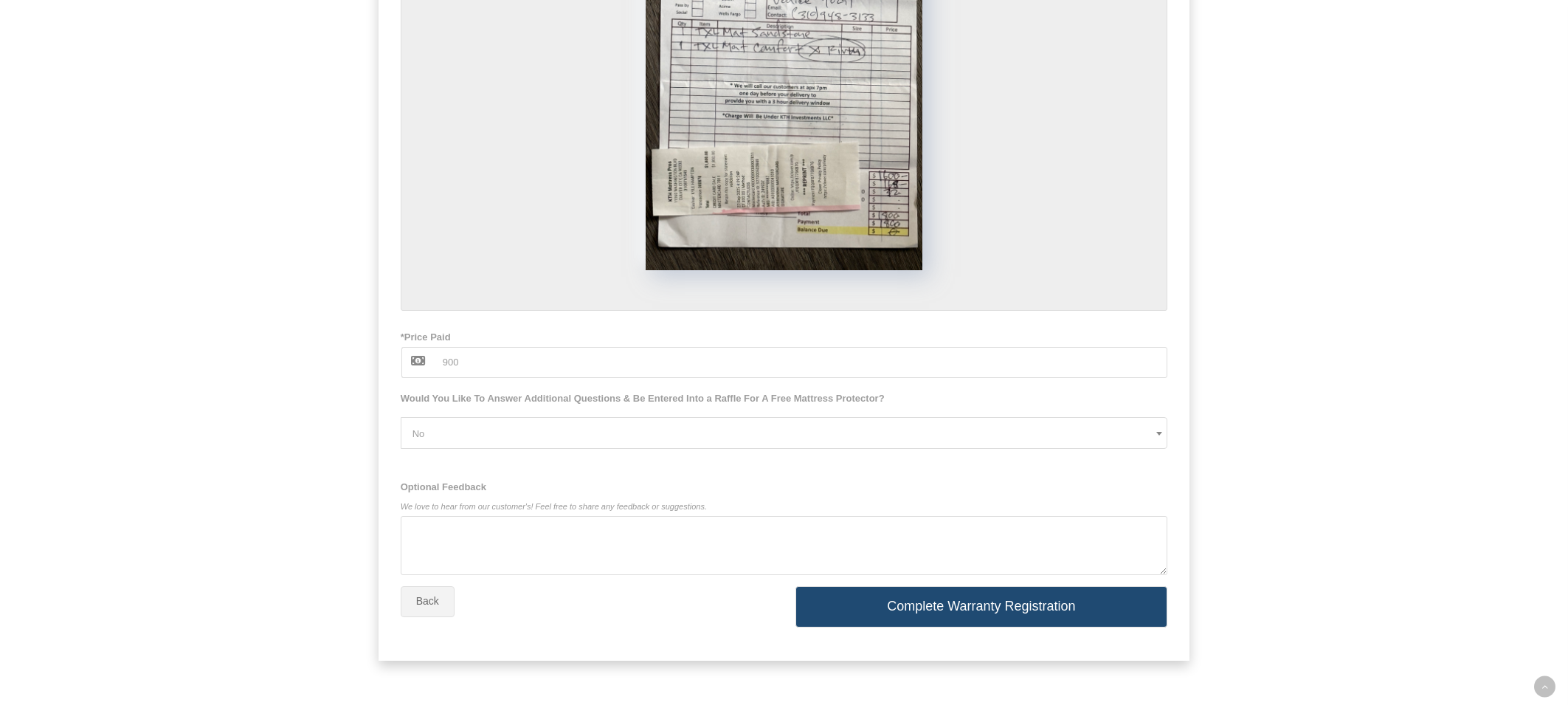
click at [524, 543] on textarea "Optional Feedback We love to hear from our customer's! Feel free to share any f…" at bounding box center [784, 546] width 767 height 59
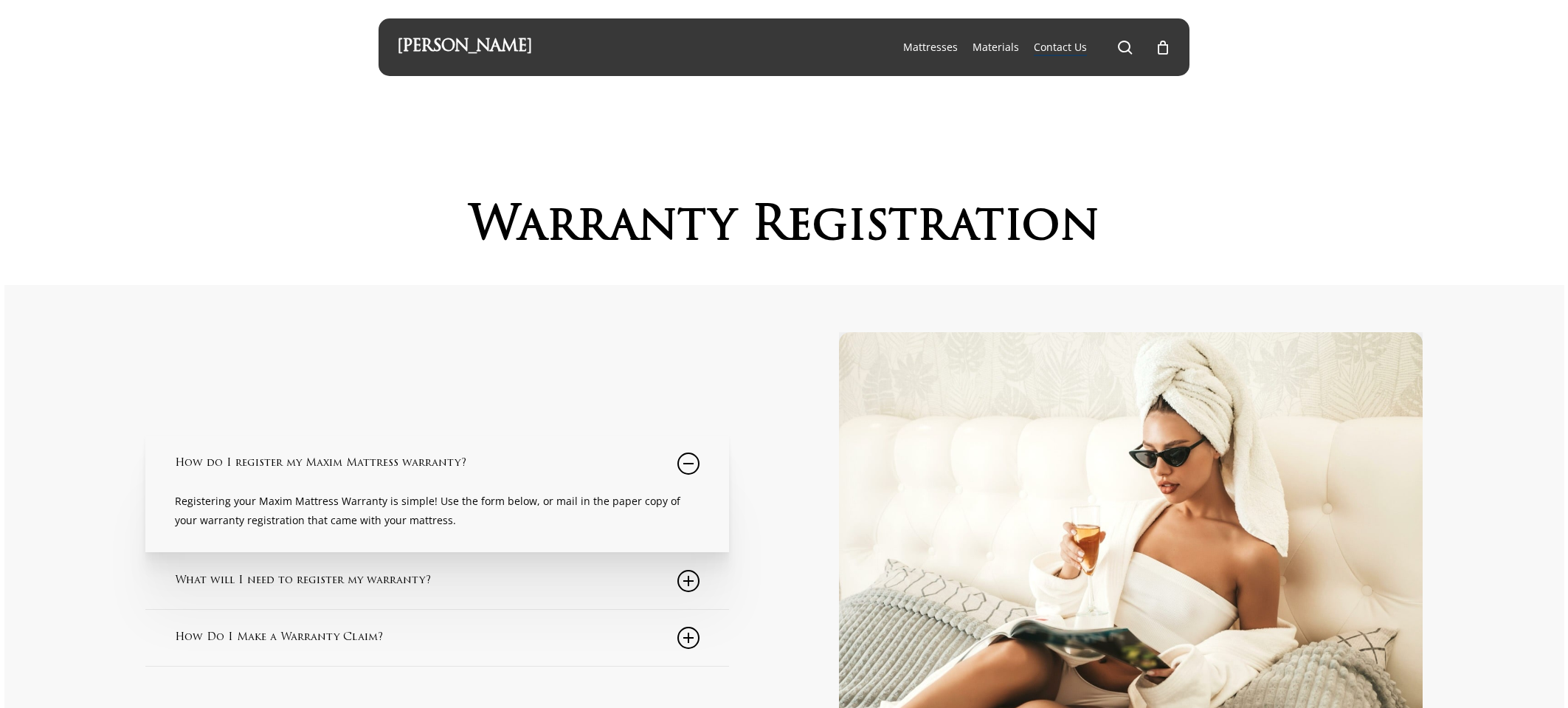
scroll to position [0, 0]
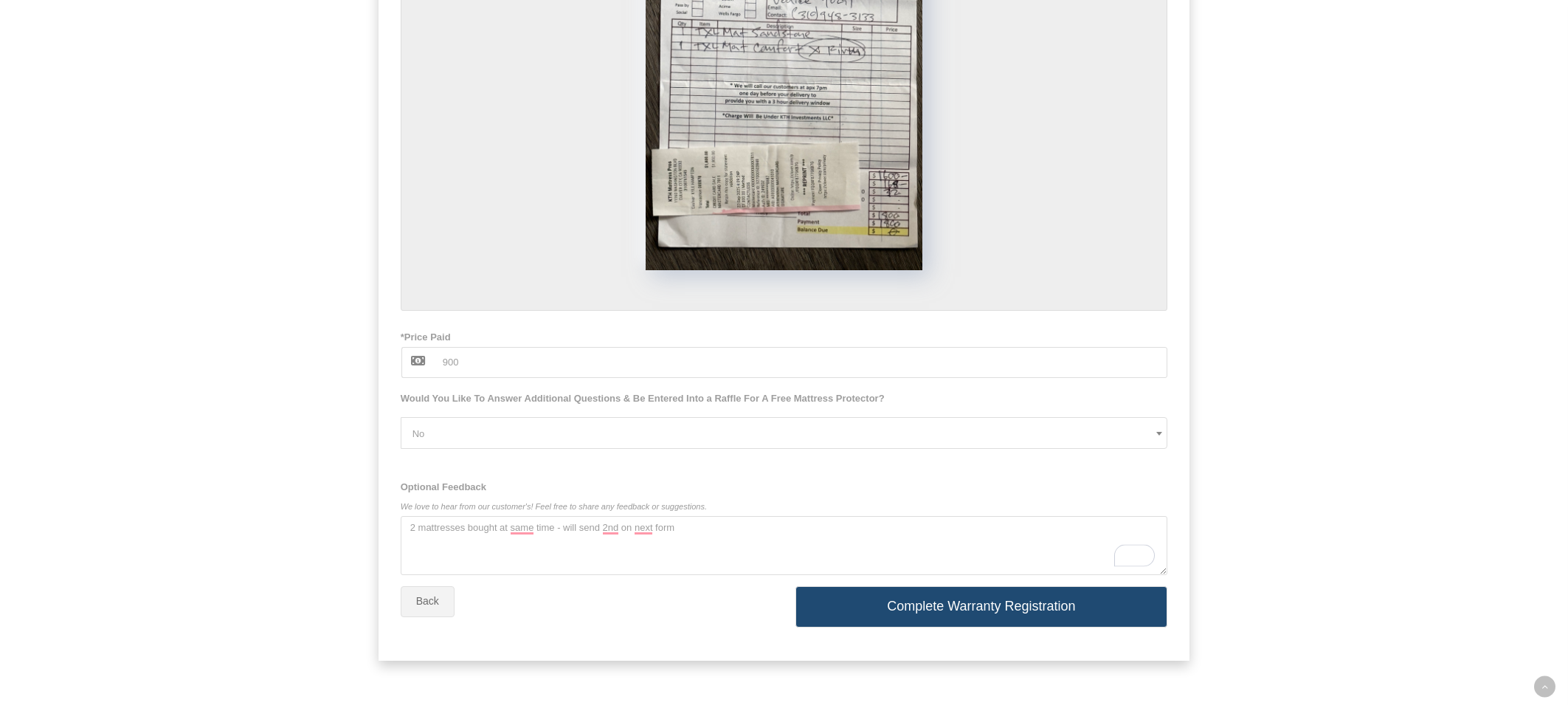
type textarea "2 mattresses bought at same time - will send 2nd on next form"
click at [1033, 614] on button "Complete Warranty Registration" at bounding box center [982, 606] width 373 height 41
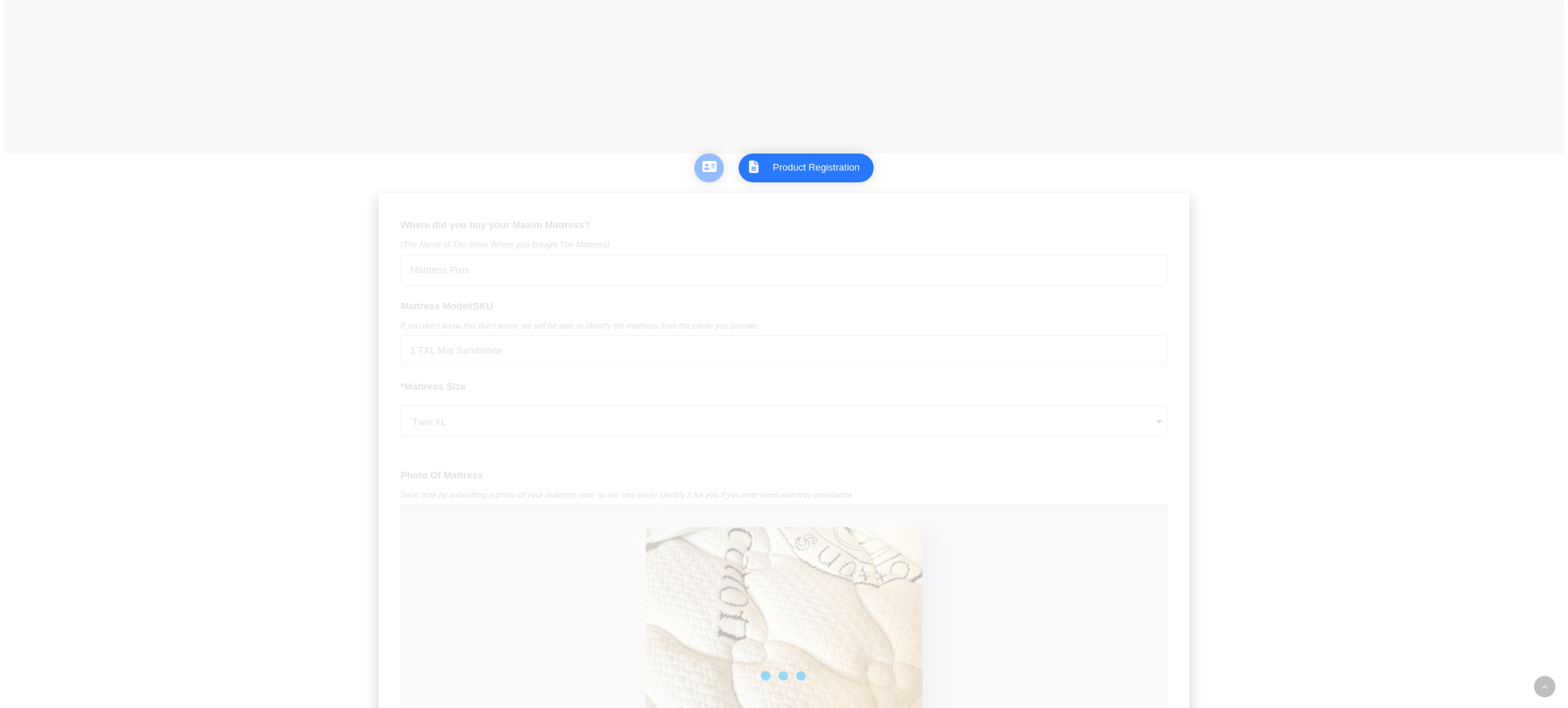
scroll to position [429, 0]
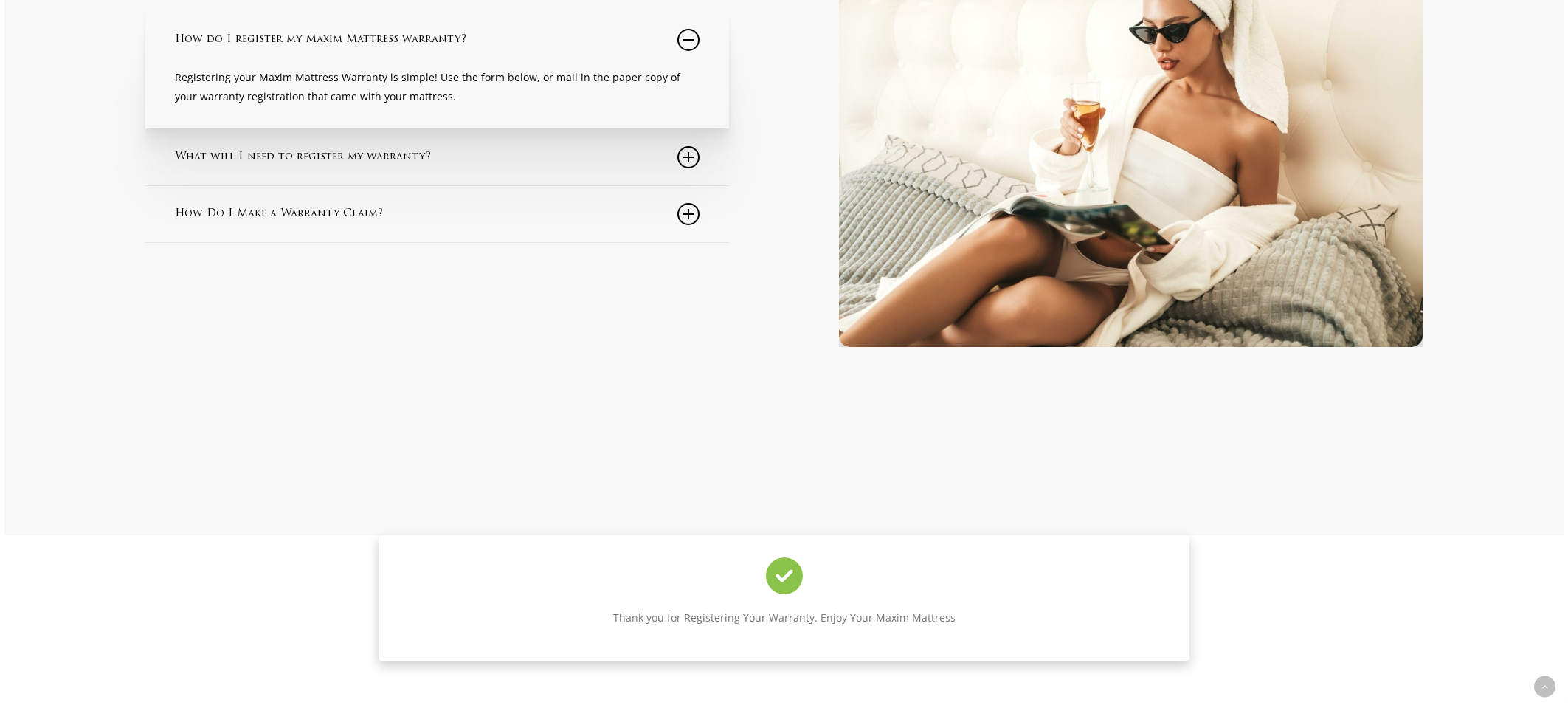
click at [751, 87] on div "How do I register my Maxim Mattress warranty? Registering your Maxim Mattress W…" at bounding box center [422, 128] width 726 height 439
click at [1068, 484] on div at bounding box center [784, 198] width 1560 height 673
drag, startPoint x: 691, startPoint y: 36, endPoint x: 704, endPoint y: 32, distance: 13.6
click at [691, 36] on icon at bounding box center [688, 39] width 22 height 22
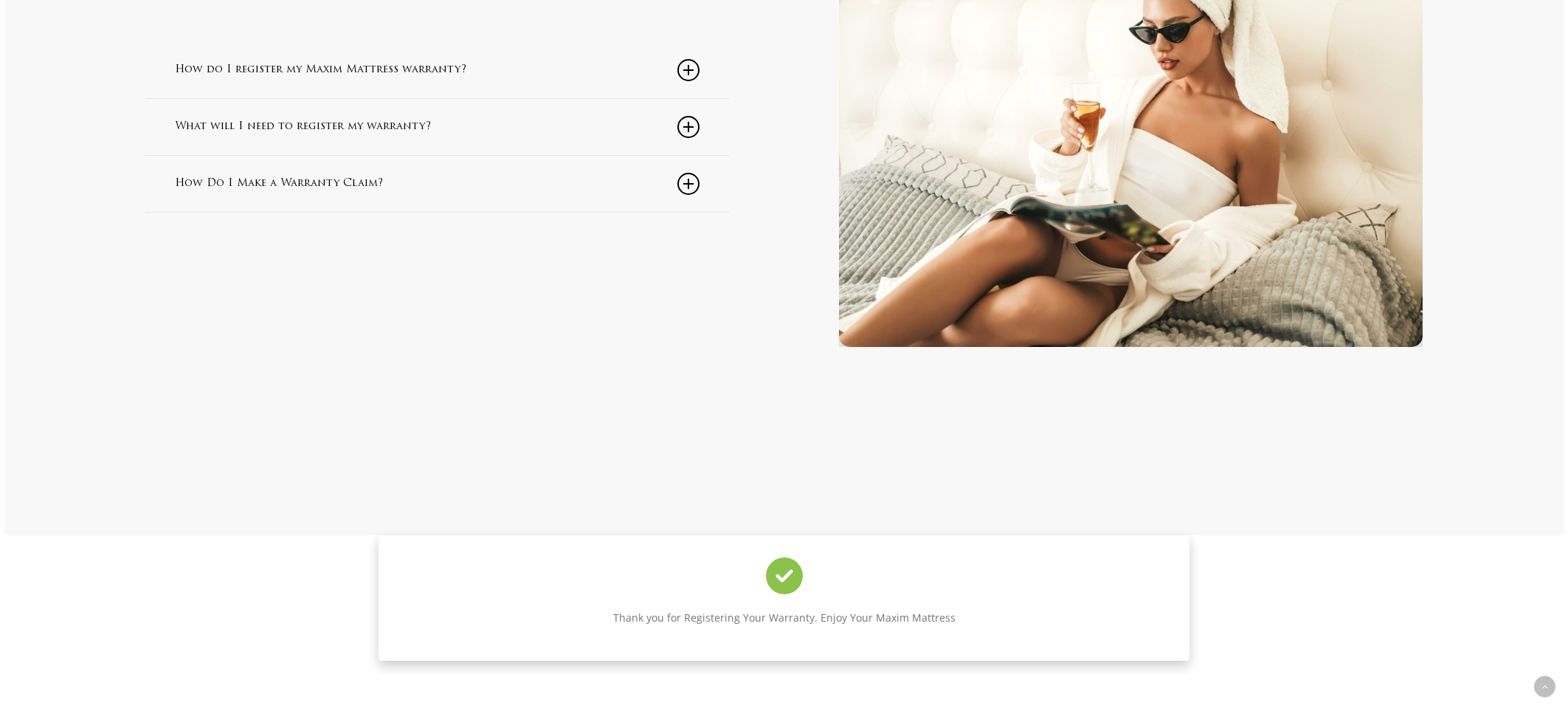
click at [413, 70] on link "How do I register my Maxim Mattress warranty?" at bounding box center [437, 70] width 524 height 56
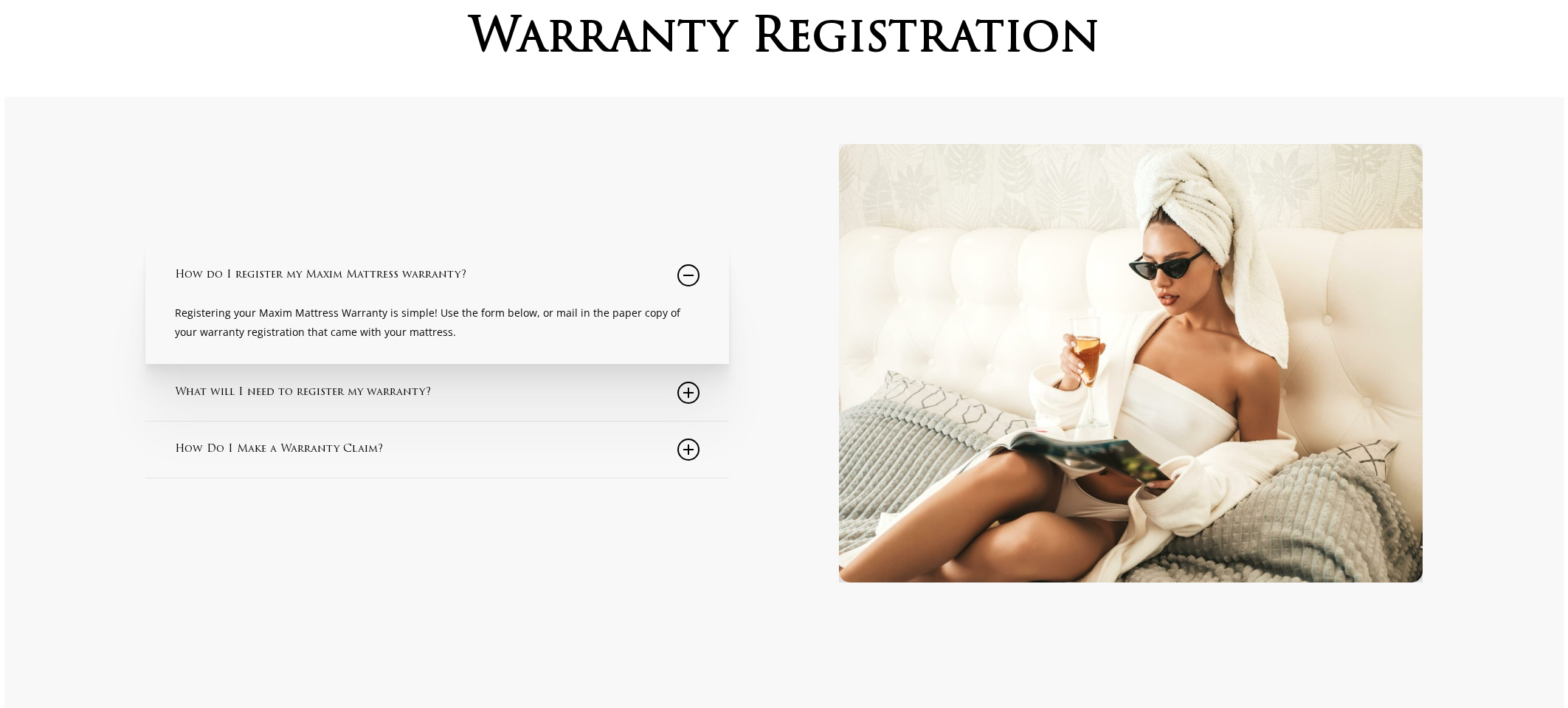
scroll to position [187, 0]
click at [337, 325] on p "Registering your Maxim Mattress Warranty is simple! Use the form below, or mail…" at bounding box center [437, 323] width 524 height 39
drag, startPoint x: 444, startPoint y: 313, endPoint x: 613, endPoint y: 282, distance: 171.8
click at [446, 312] on p "Registering your Maxim Mattress Warranty is simple! Use the form below, or mail…" at bounding box center [437, 323] width 524 height 39
click at [690, 273] on icon at bounding box center [688, 275] width 22 height 22
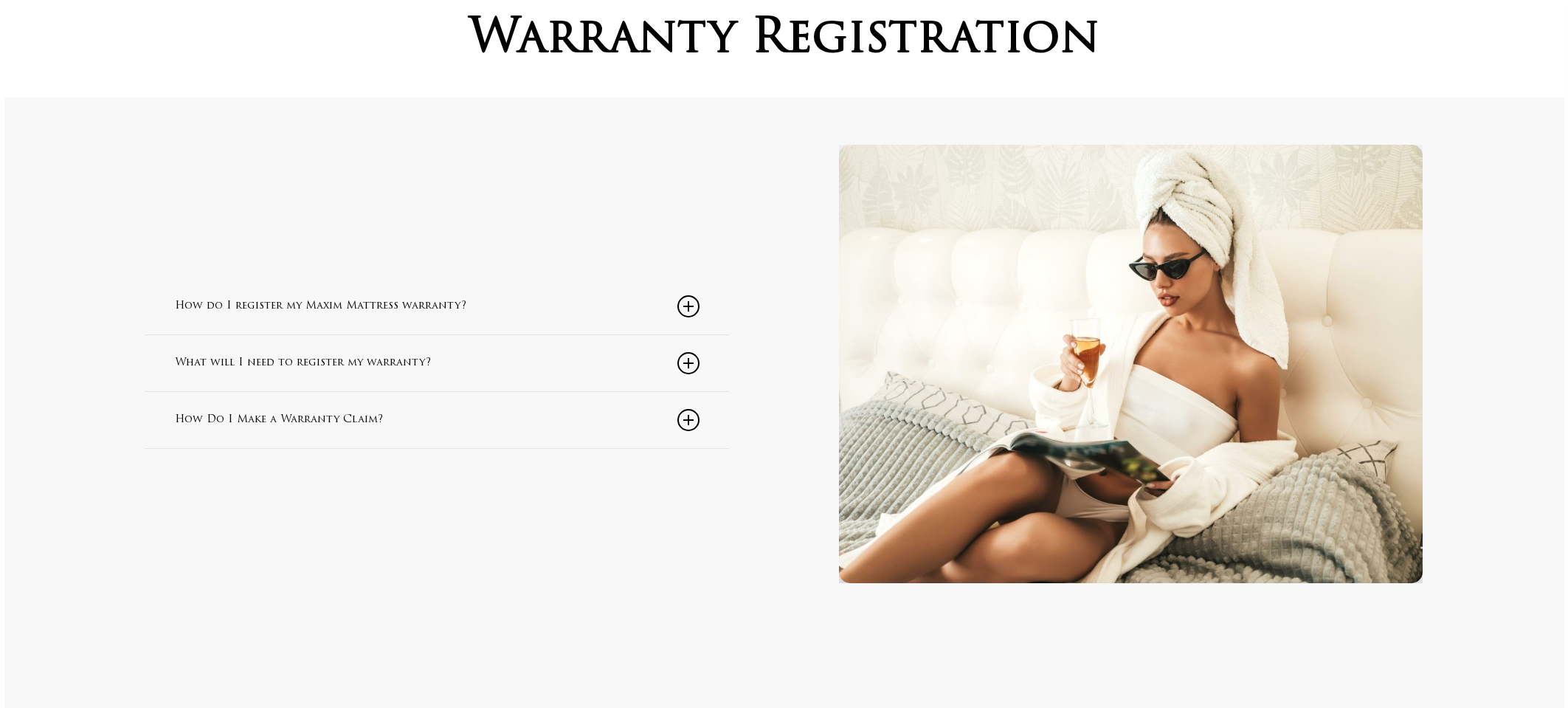
click at [321, 306] on link "How do I register my Maxim Mattress warranty?" at bounding box center [437, 306] width 524 height 56
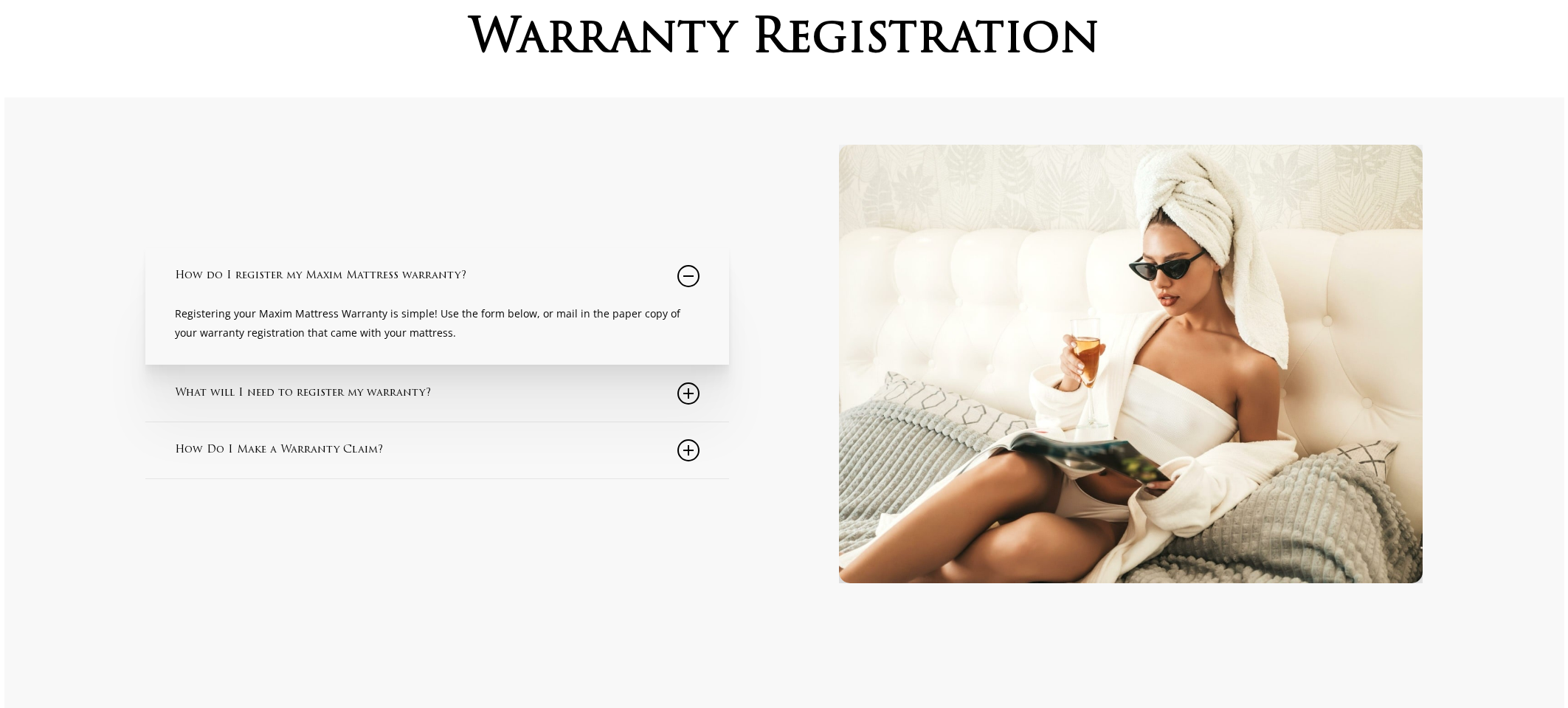
click at [329, 307] on p "Registering your Maxim Mattress Warranty is simple! Use the form below, or mail…" at bounding box center [437, 323] width 524 height 39
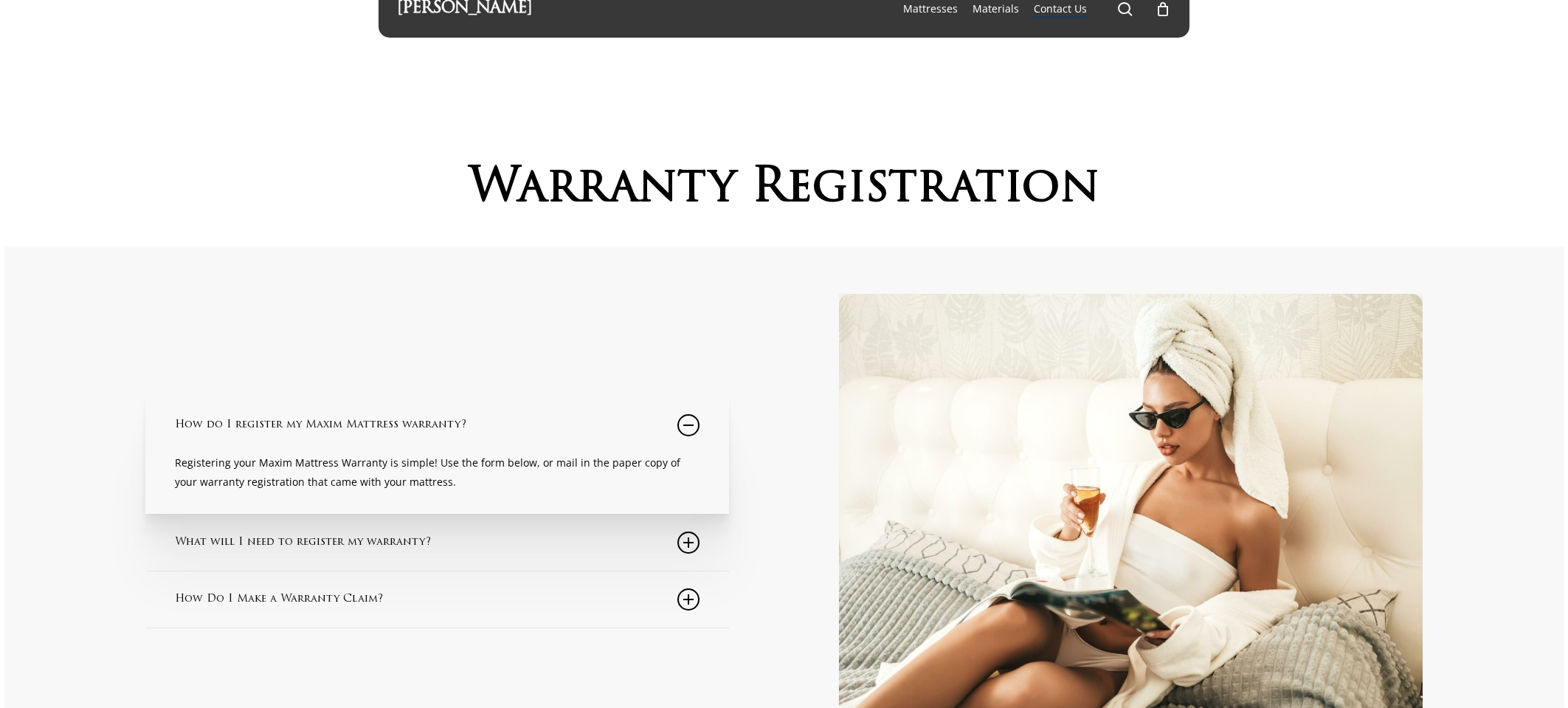
scroll to position [0, 0]
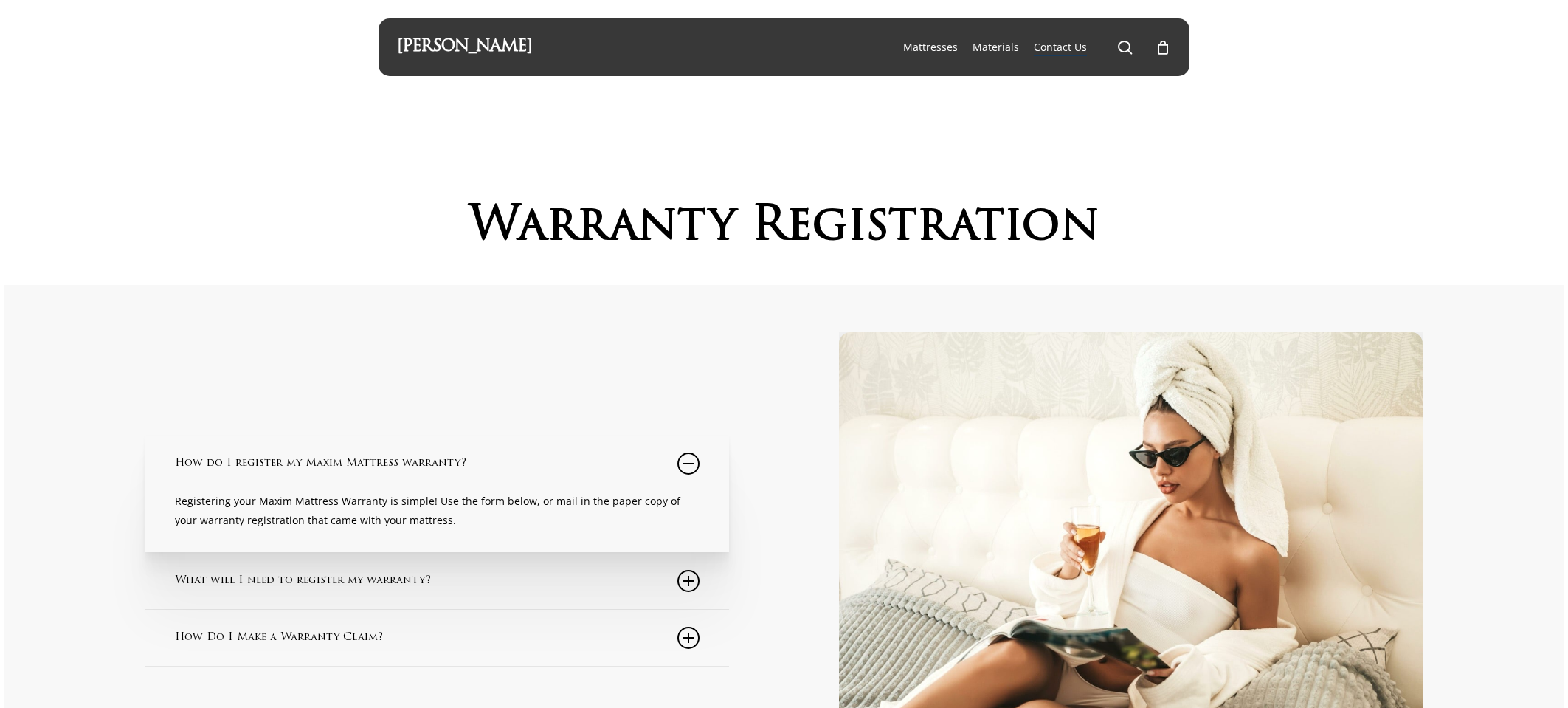
click at [502, 49] on link "[PERSON_NAME]" at bounding box center [464, 47] width 135 height 16
click at [383, 455] on link "How do I register my Maxim Mattress warranty?" at bounding box center [437, 463] width 524 height 56
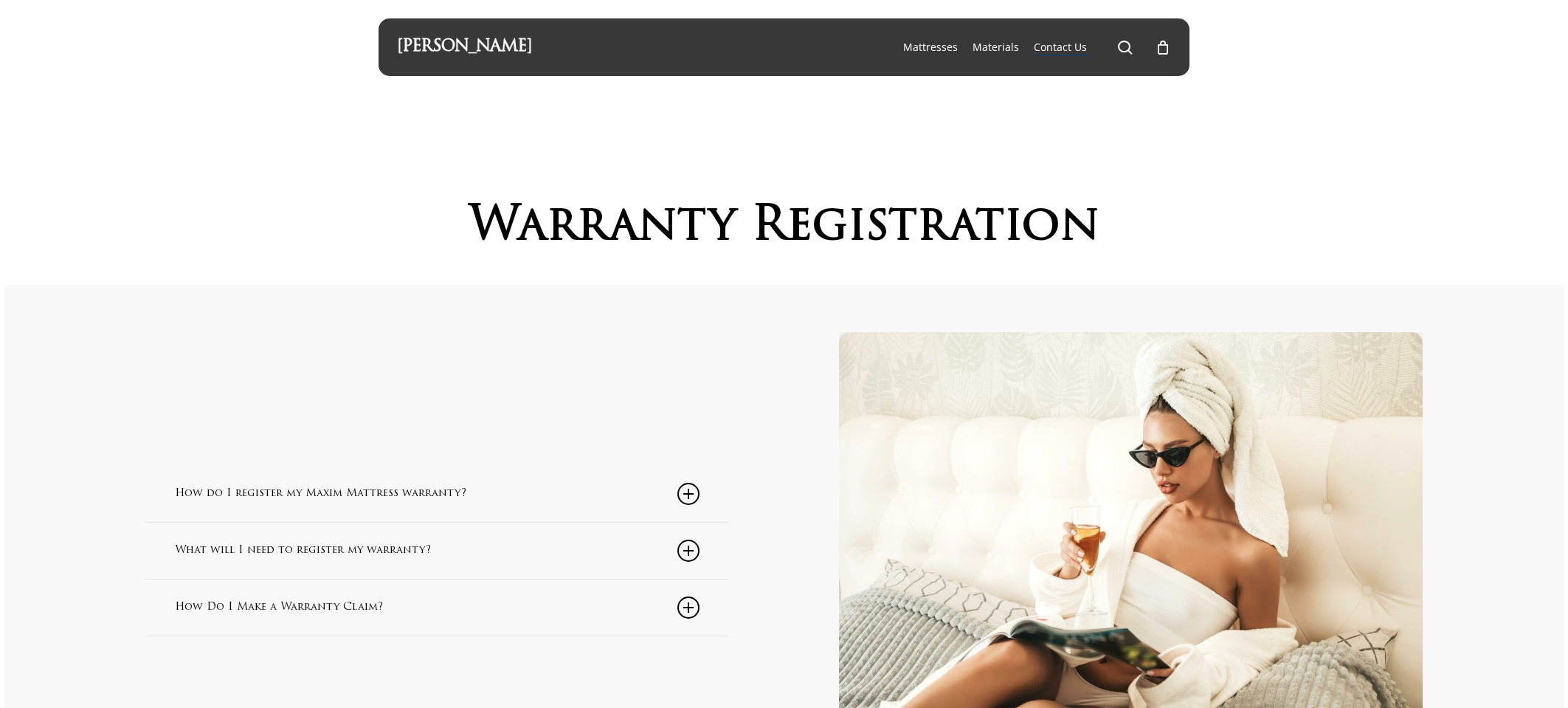
click at [355, 501] on link "How do I register my Maxim Mattress warranty?" at bounding box center [437, 494] width 524 height 56
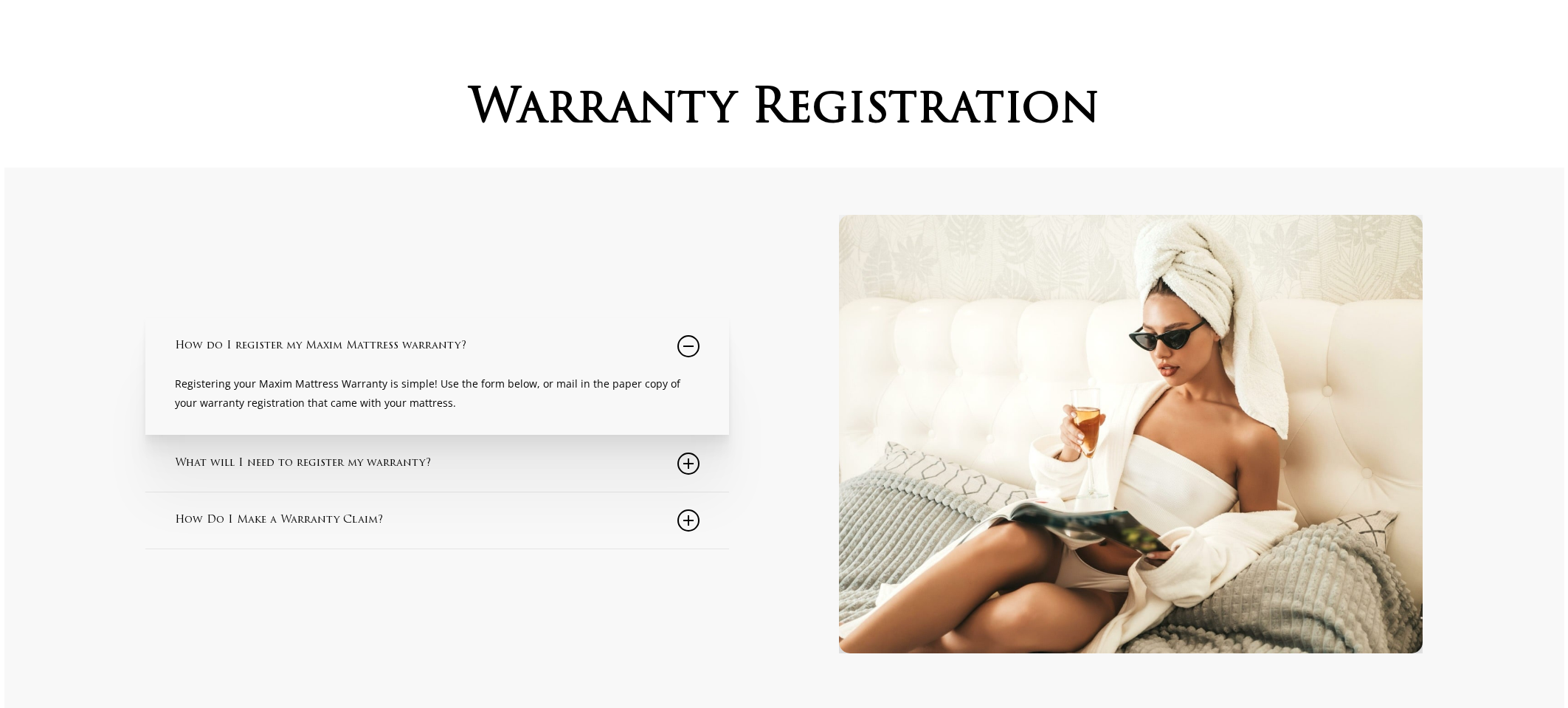
scroll to position [172, 0]
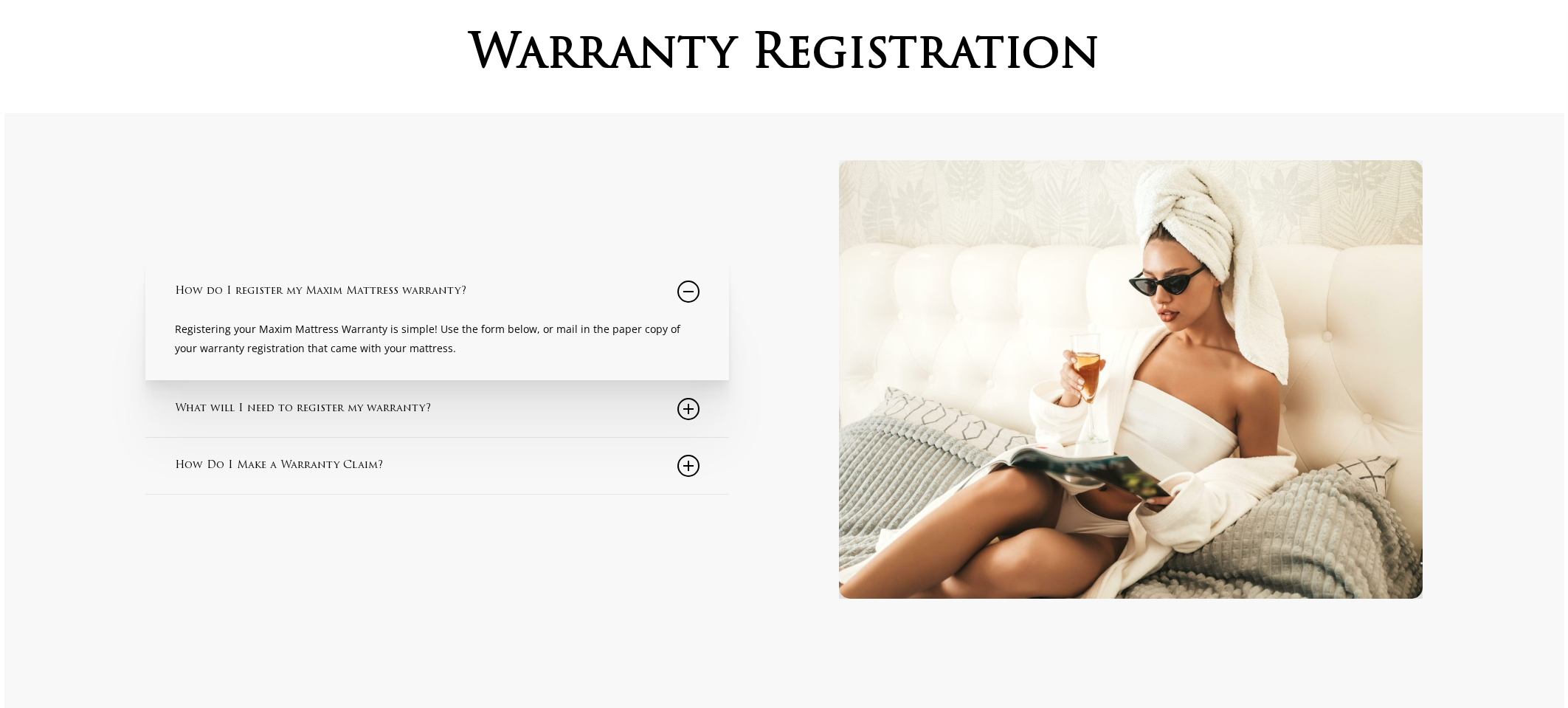
click at [692, 290] on icon at bounding box center [688, 292] width 22 height 22
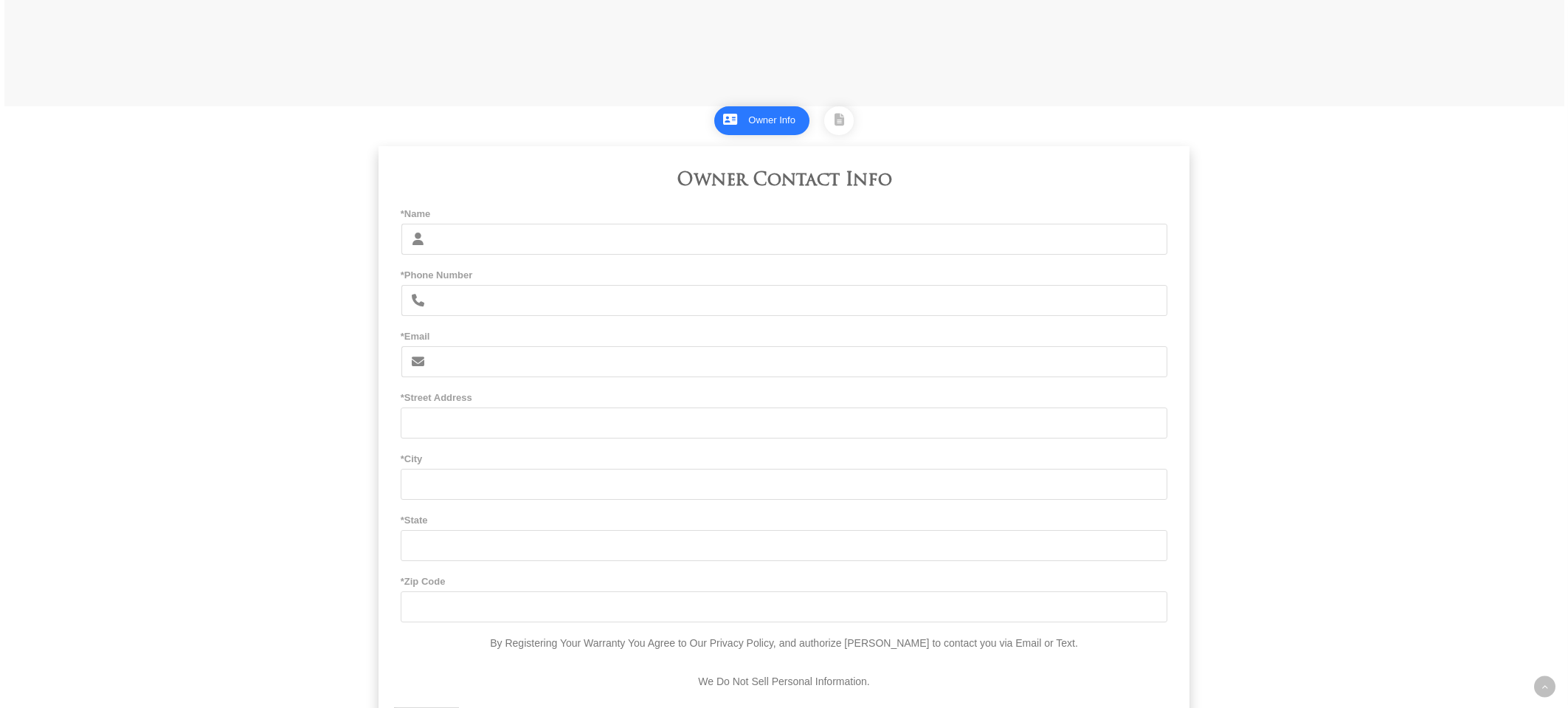
scroll to position [857, 0]
click at [594, 244] on input "*Name" at bounding box center [801, 235] width 735 height 31
type input "[PERSON_NAME]"
click at [592, 302] on input "*Phone Number" at bounding box center [801, 296] width 735 height 31
type input "310-948-3133"
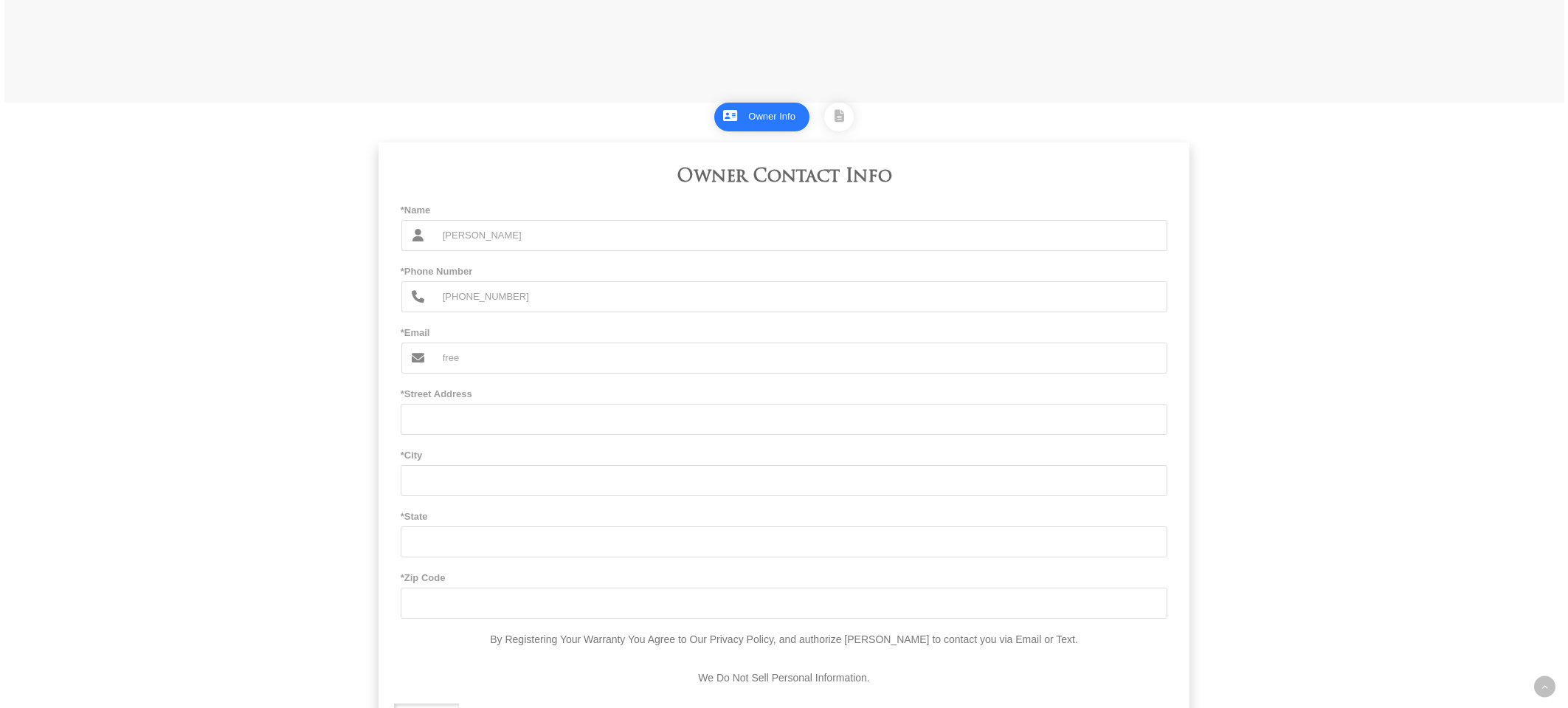
type input "[EMAIL_ADDRESS][DOMAIN_NAME]"
click at [605, 424] on input "*Street Address" at bounding box center [784, 419] width 767 height 31
click at [557, 433] on input "*Street Address" at bounding box center [784, 419] width 767 height 31
click at [558, 429] on input "*Street Address" at bounding box center [784, 419] width 767 height 31
type input "[STREET_ADDRESS][US_STATE]"
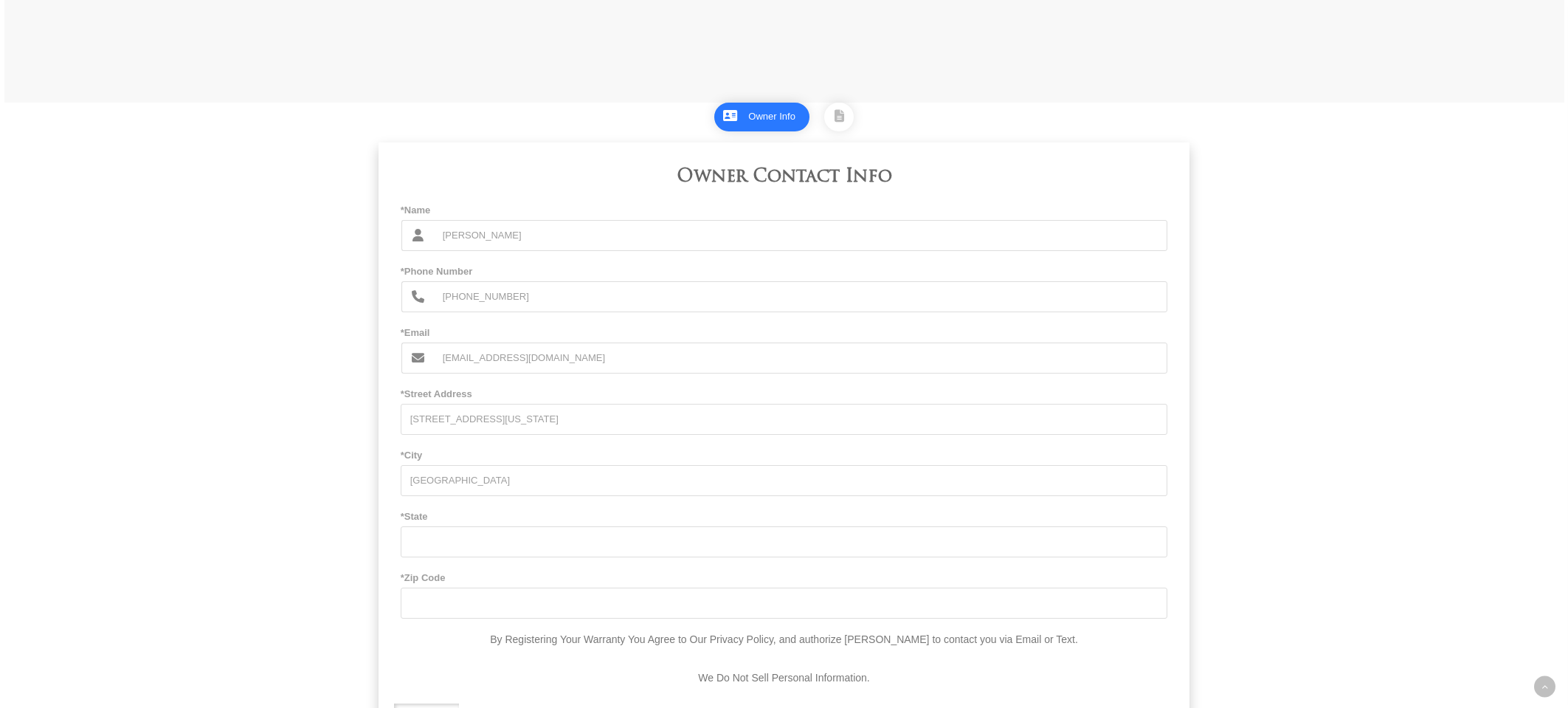
type input "[GEOGRAPHIC_DATA]"
type input "CA"
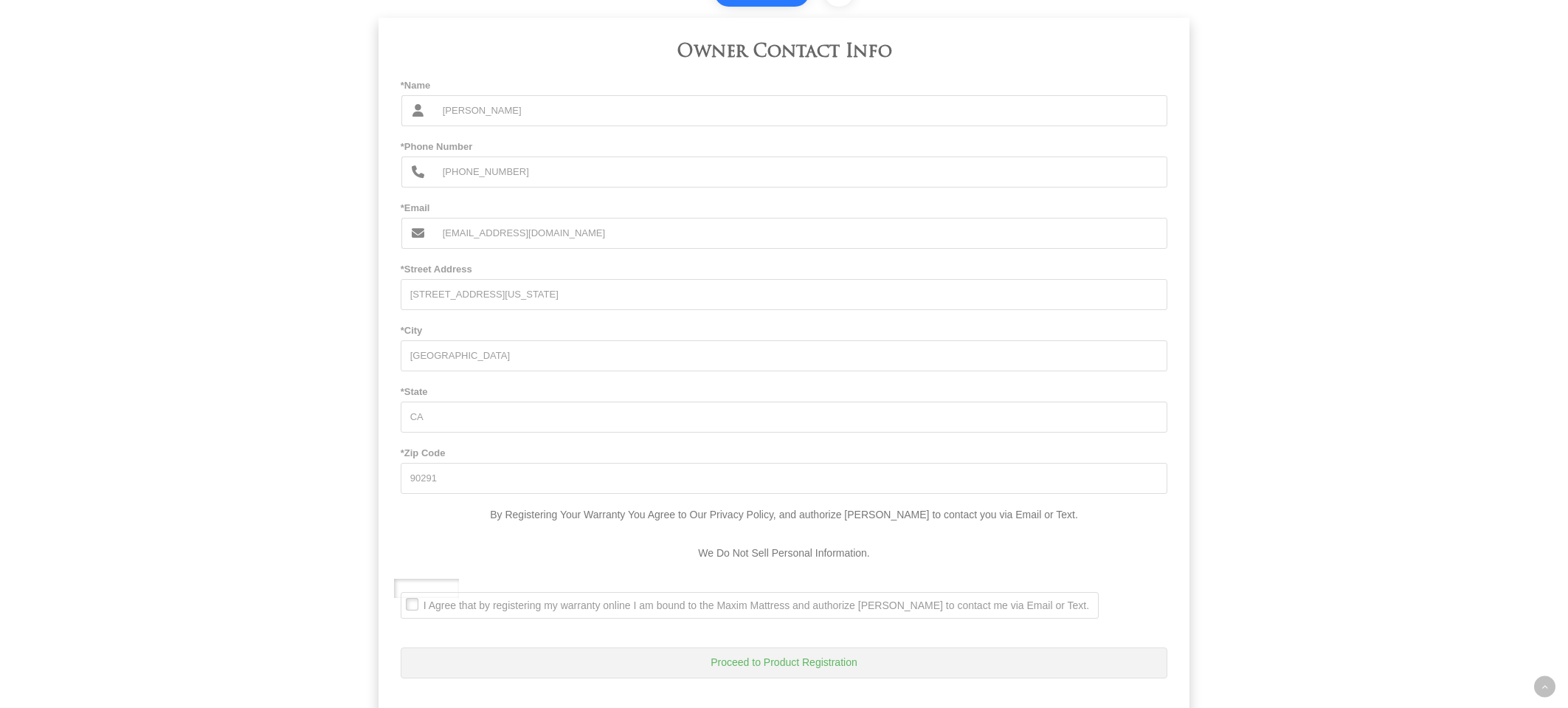
scroll to position [1050, 0]
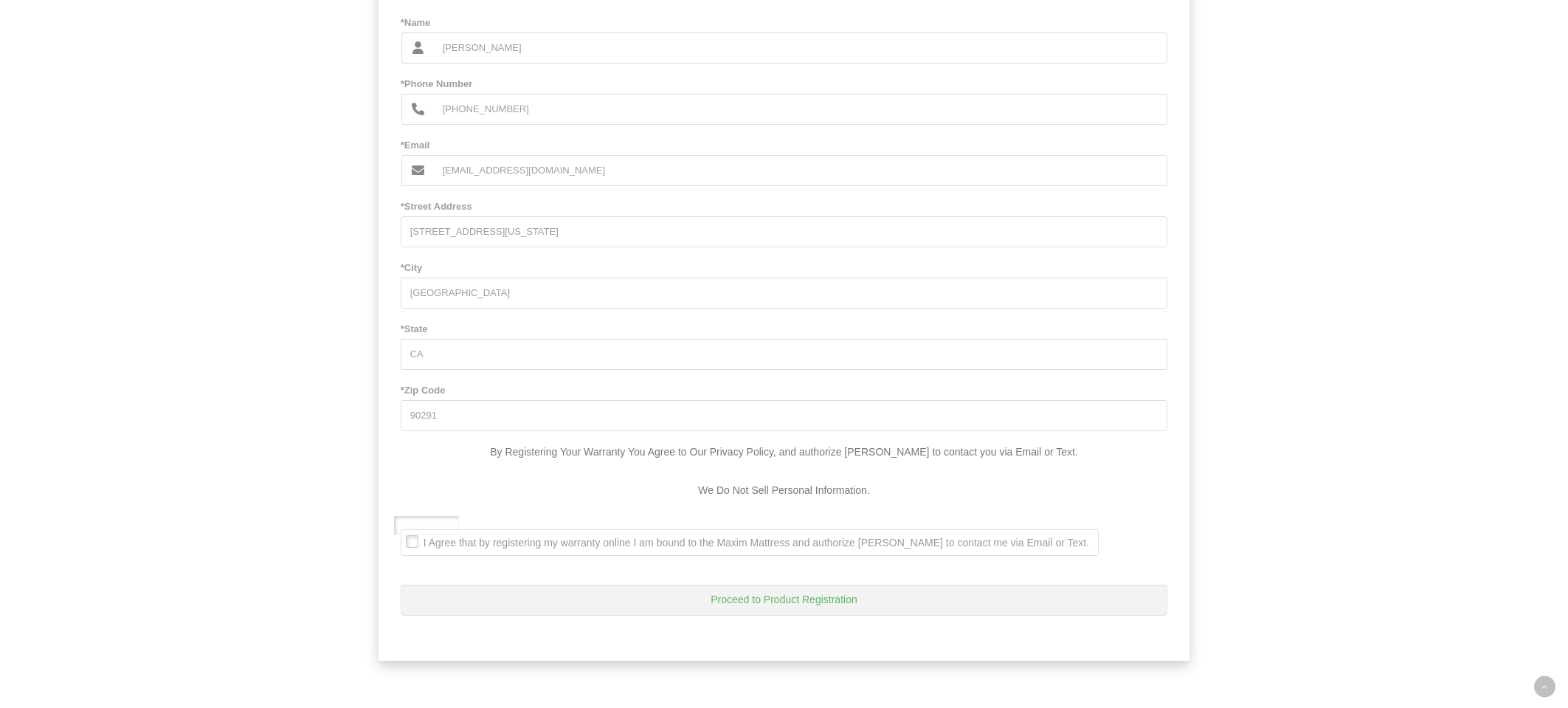
type input "90291"
click at [422, 541] on span "I Agree that by registering my warranty online I am bound to the Maxim Mattress…" at bounding box center [745, 542] width 688 height 13
click at [405, 531] on Text\ ". I Agree that by registering my warranty online I am bound to the Maxim Mattre…" at bounding box center [405, 531] width 0 height 0
click at [852, 604] on button "Proceed to Product Registration" at bounding box center [784, 600] width 767 height 31
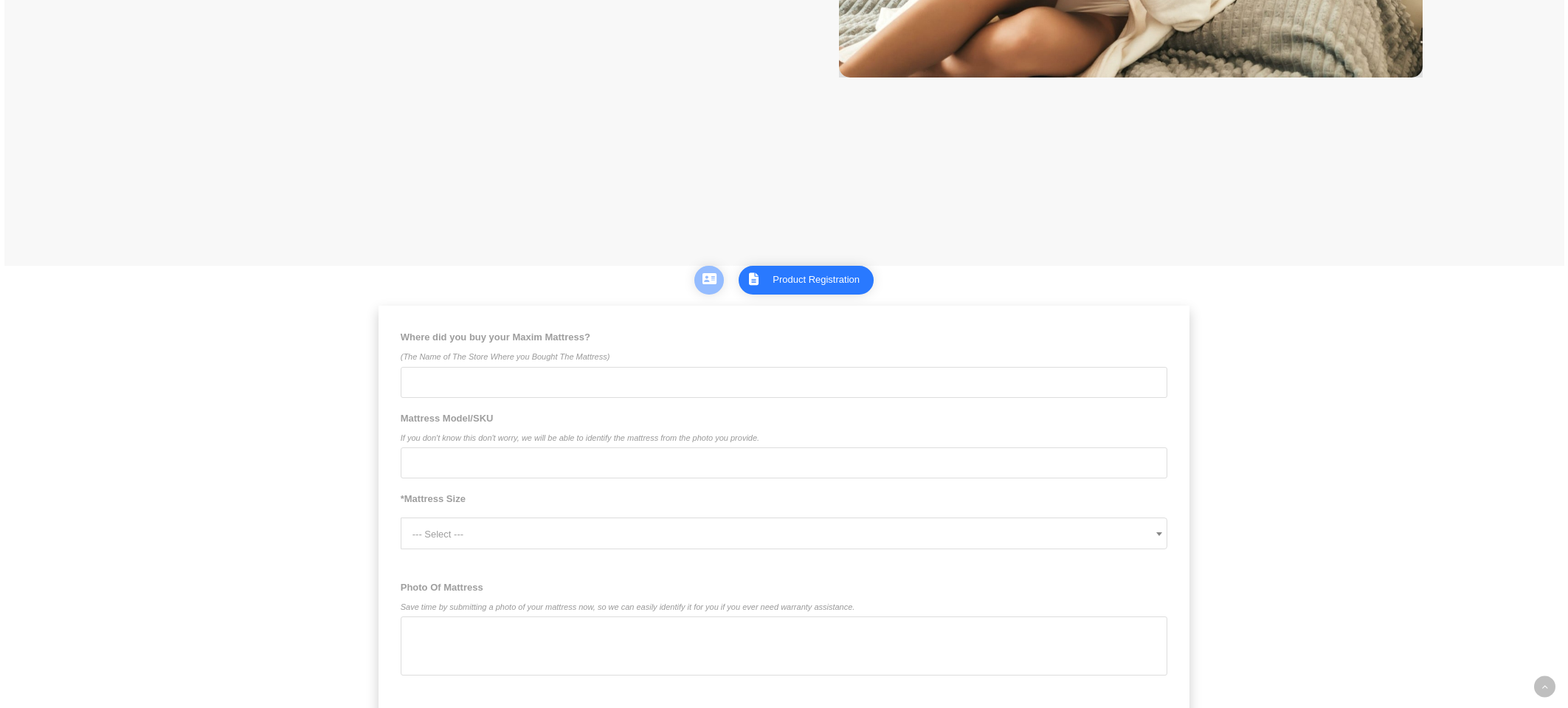
scroll to position [727, 0]
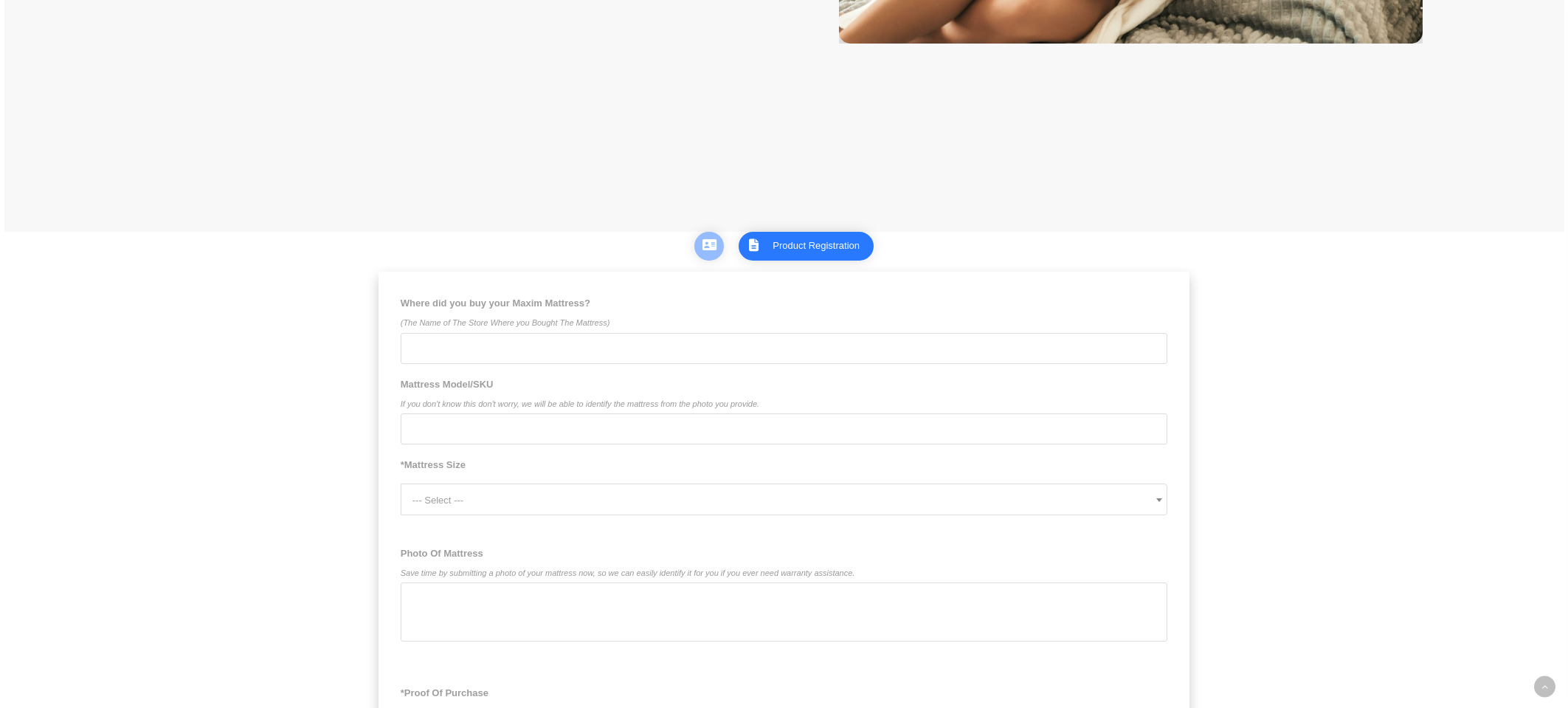
click at [547, 358] on input "Where did you buy your Maxim Mattress? (The Name of The Store Where you Bought …" at bounding box center [784, 348] width 767 height 31
type input "Mattress Pros 11160-A Washington Blvd. Culver City, CA 90232 310-876-1545"
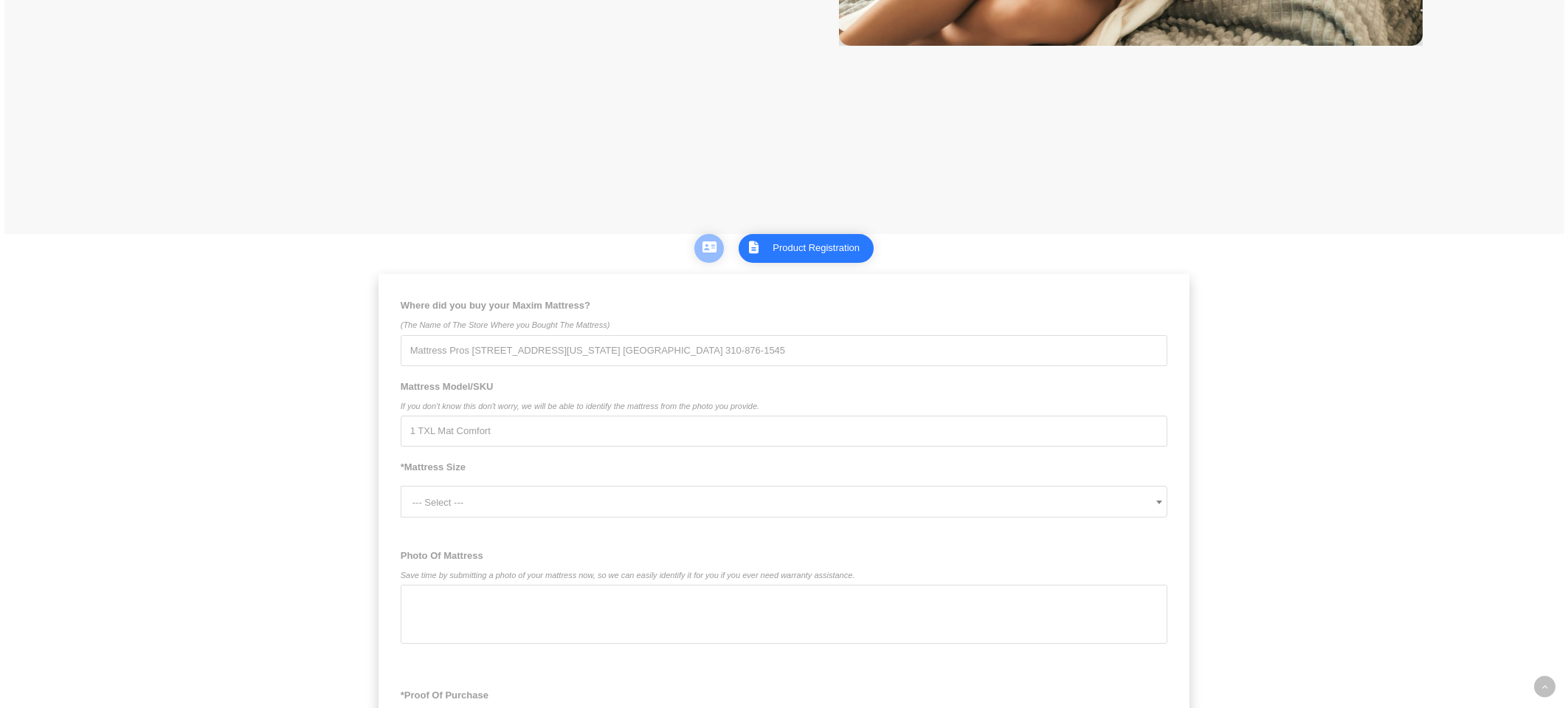
scroll to position [724, 0]
type input "1 TXL Mat Comfort"
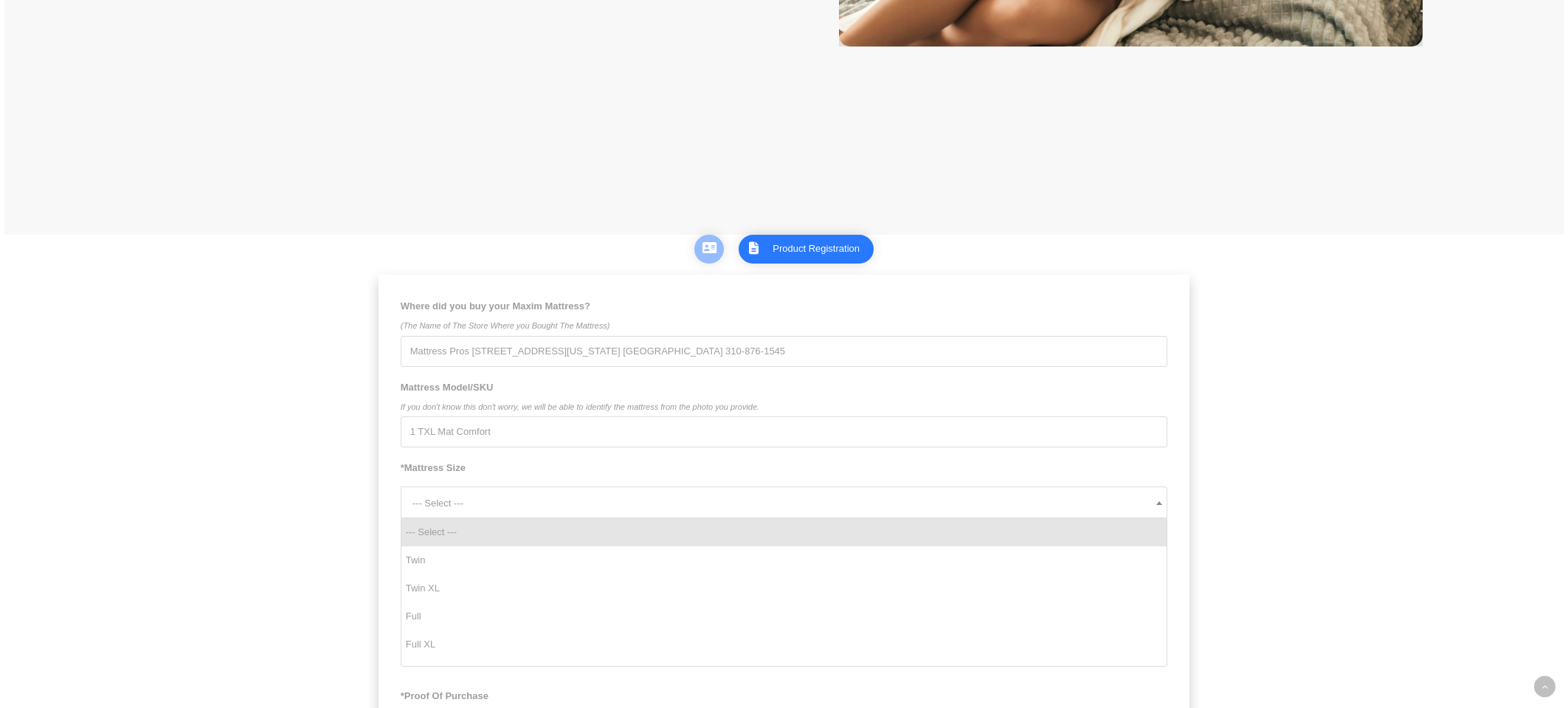
click at [866, 502] on span "--- Select ---" at bounding box center [790, 503] width 755 height 32
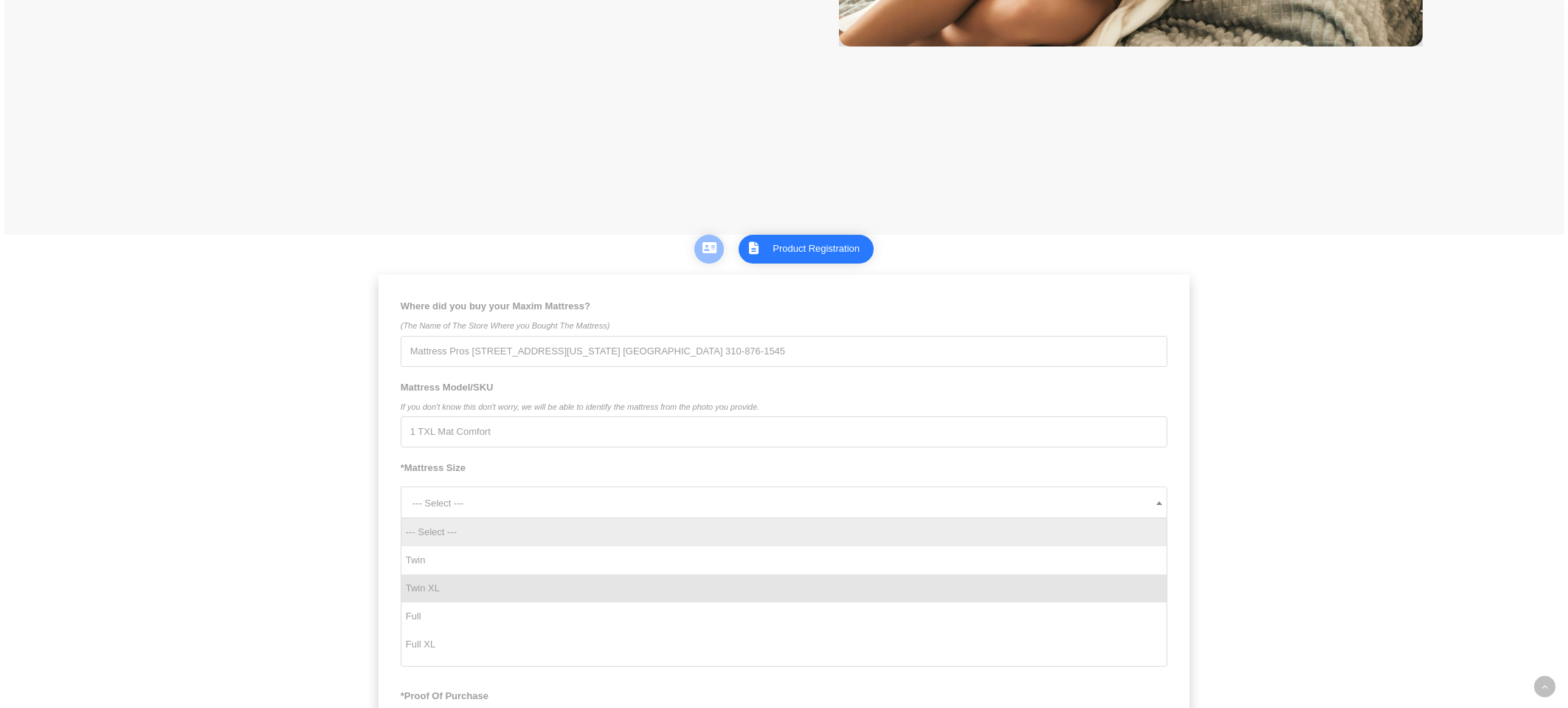
select select "Twin XL"
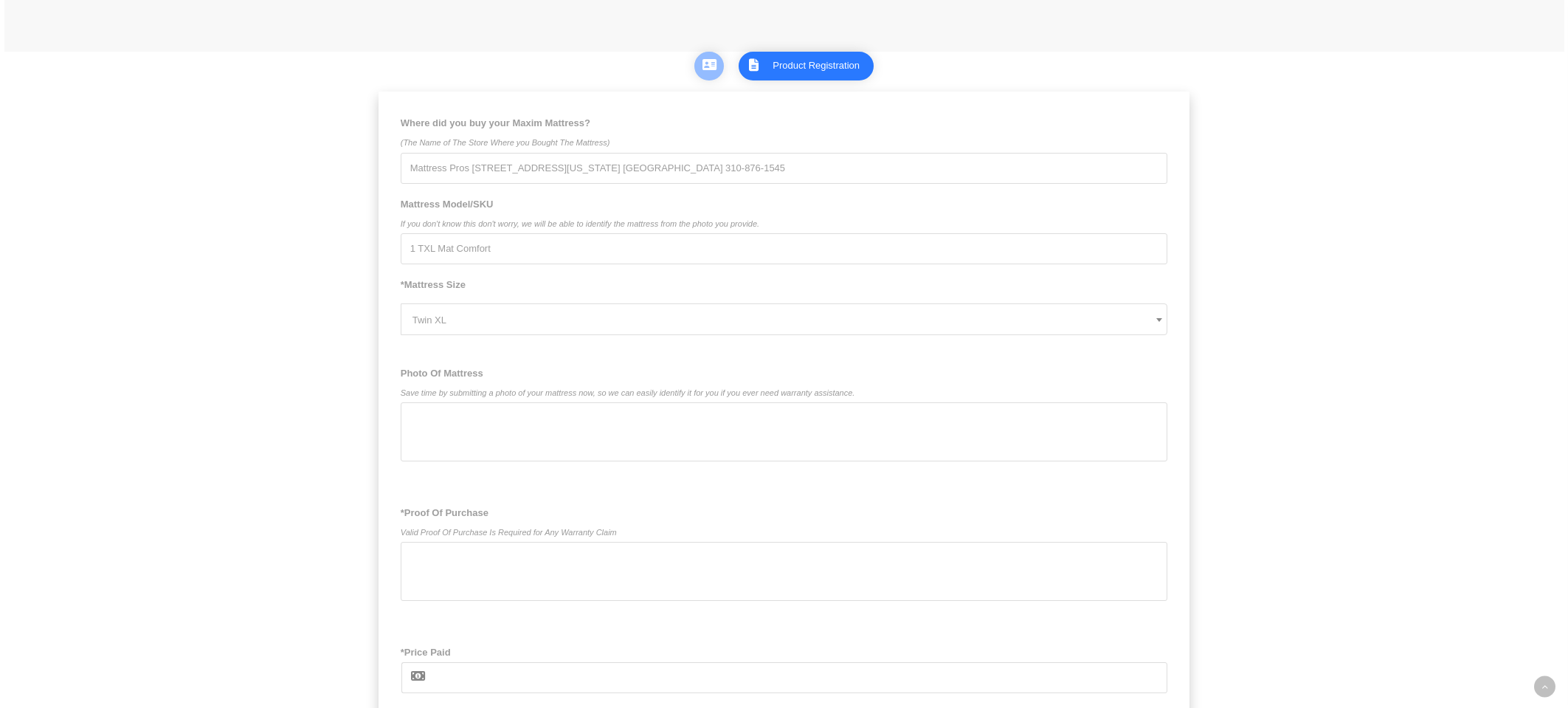
scroll to position [942, 0]
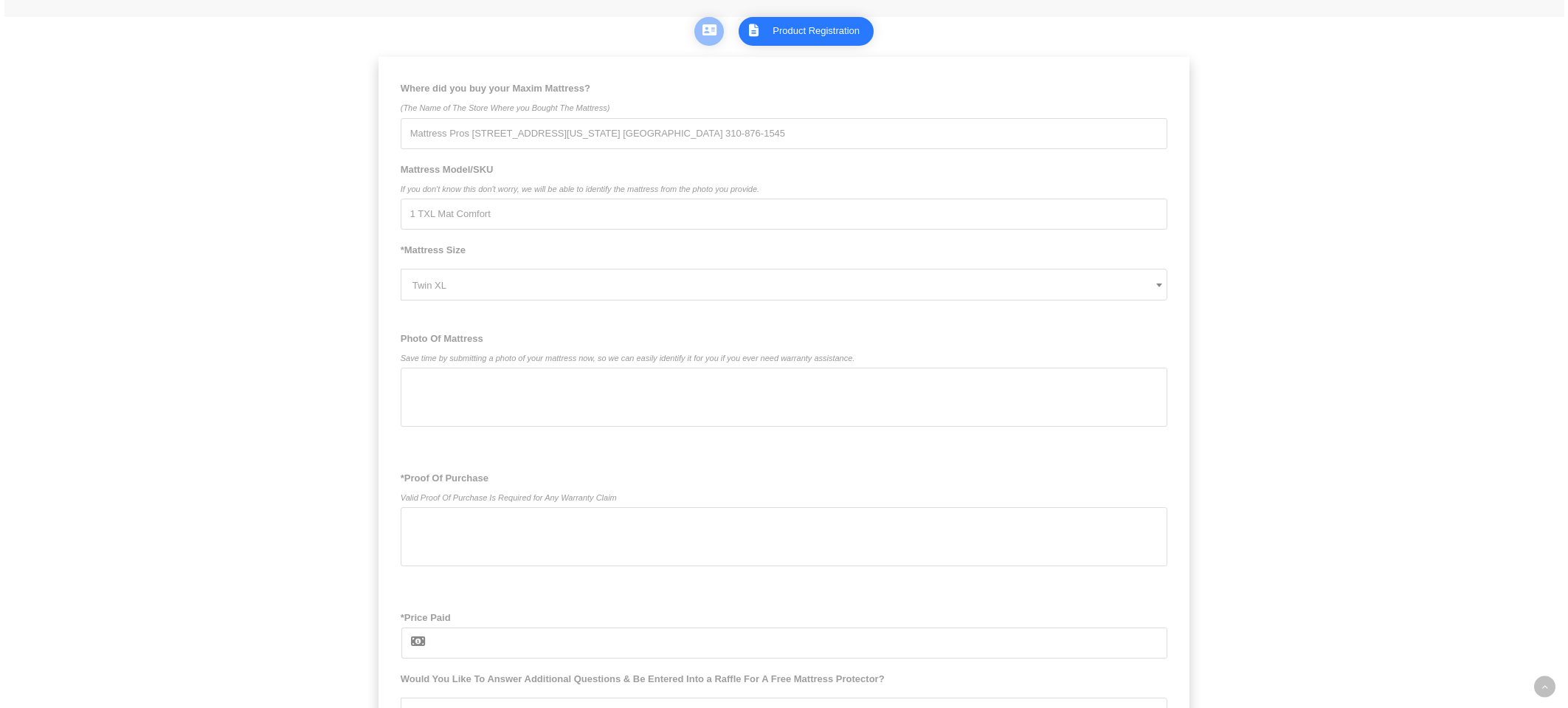
click at [682, 393] on div at bounding box center [784, 397] width 767 height 59
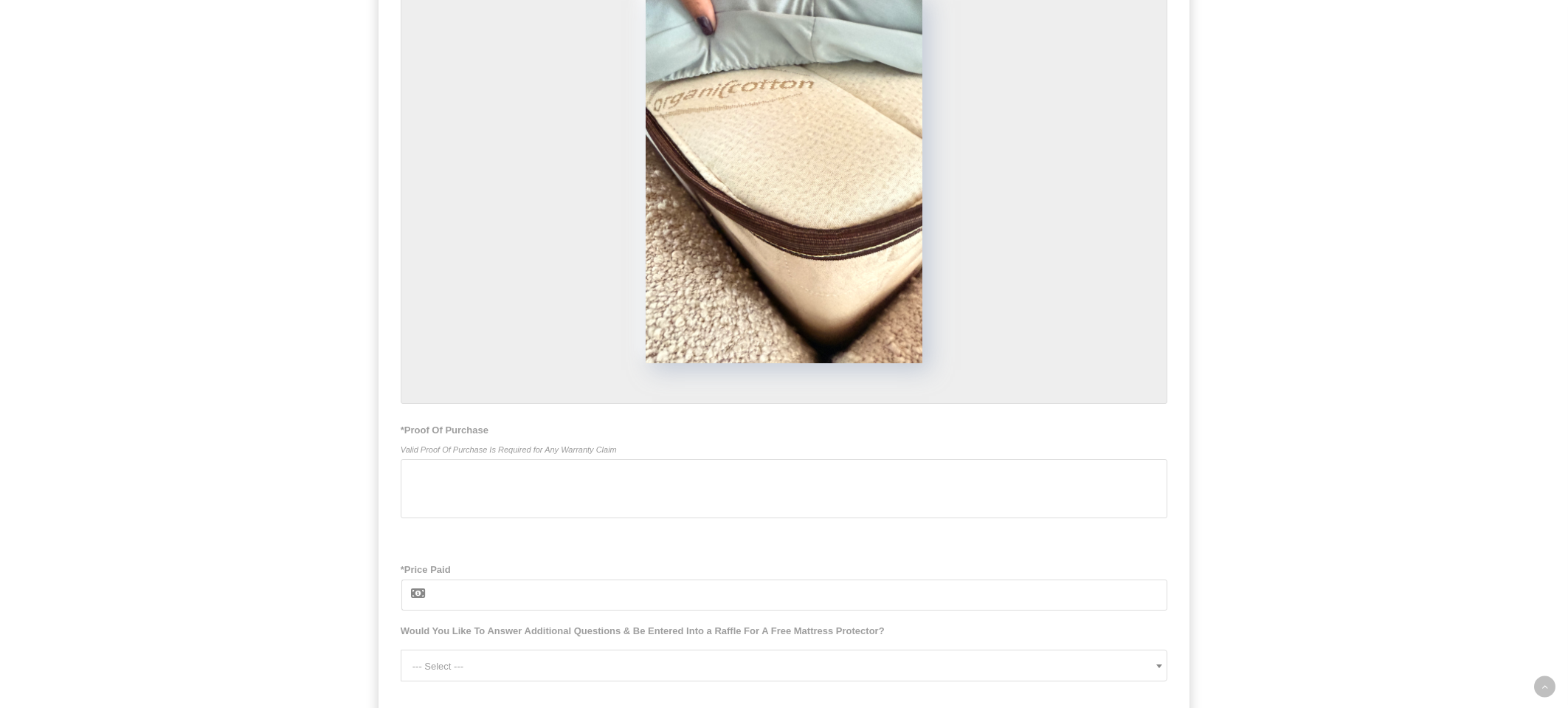
scroll to position [1359, 0]
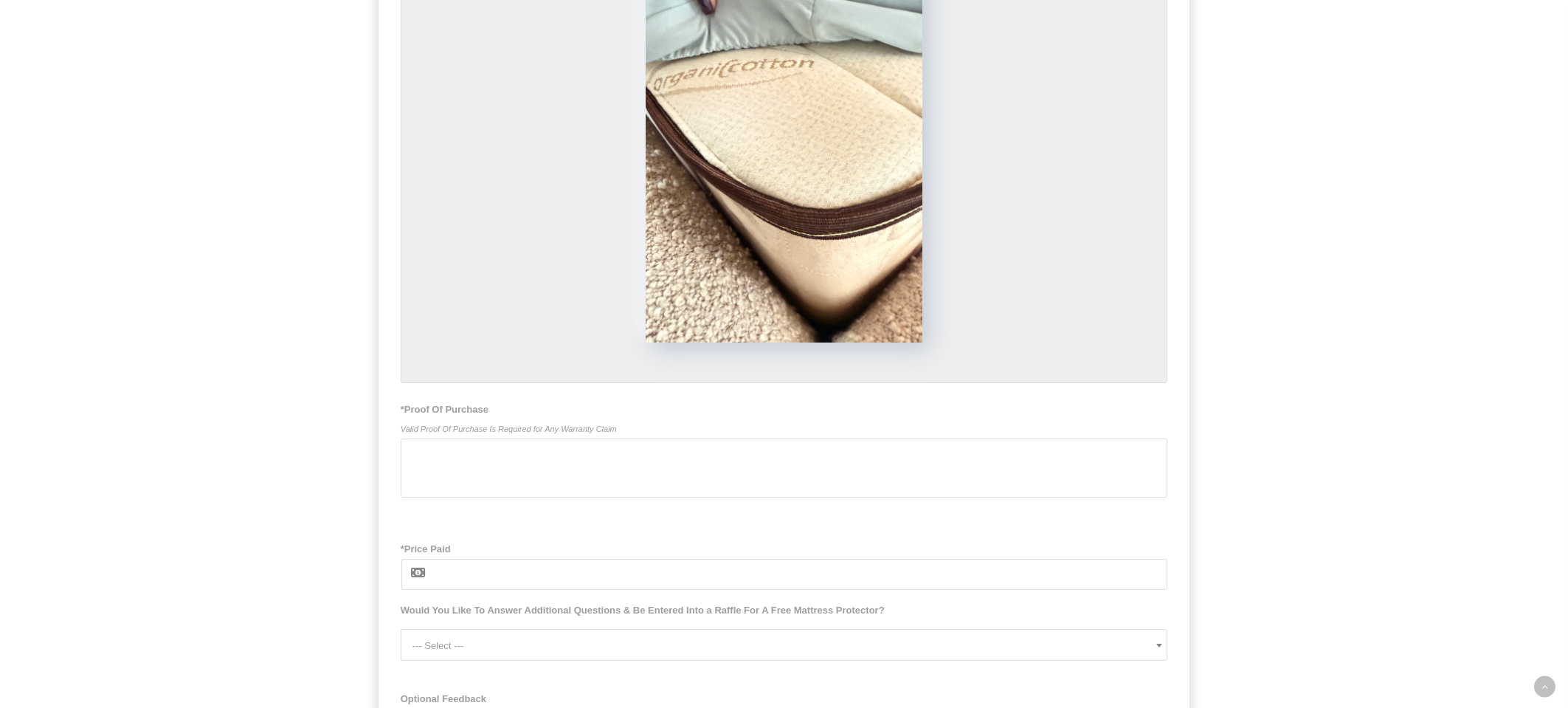
click at [611, 462] on div at bounding box center [784, 468] width 767 height 59
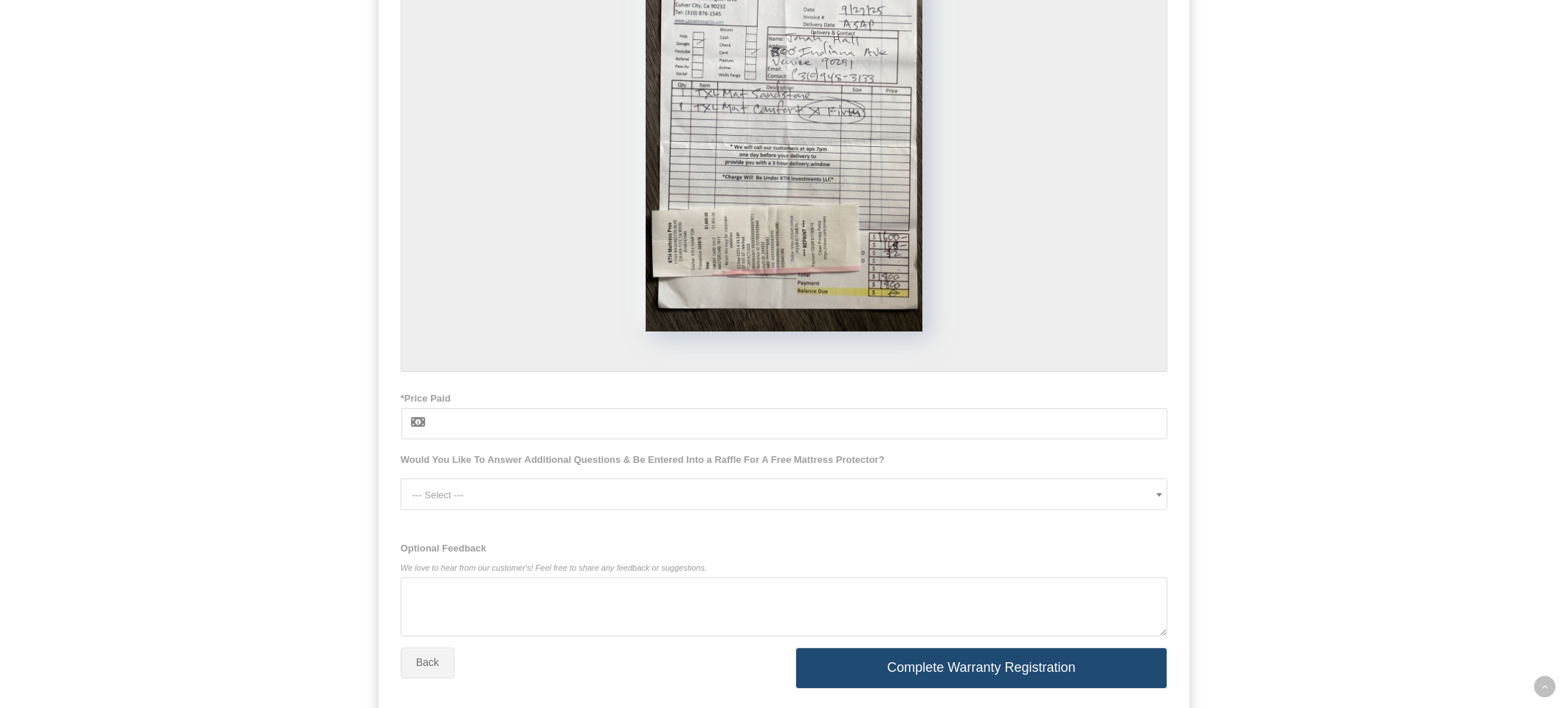
scroll to position [1883, 0]
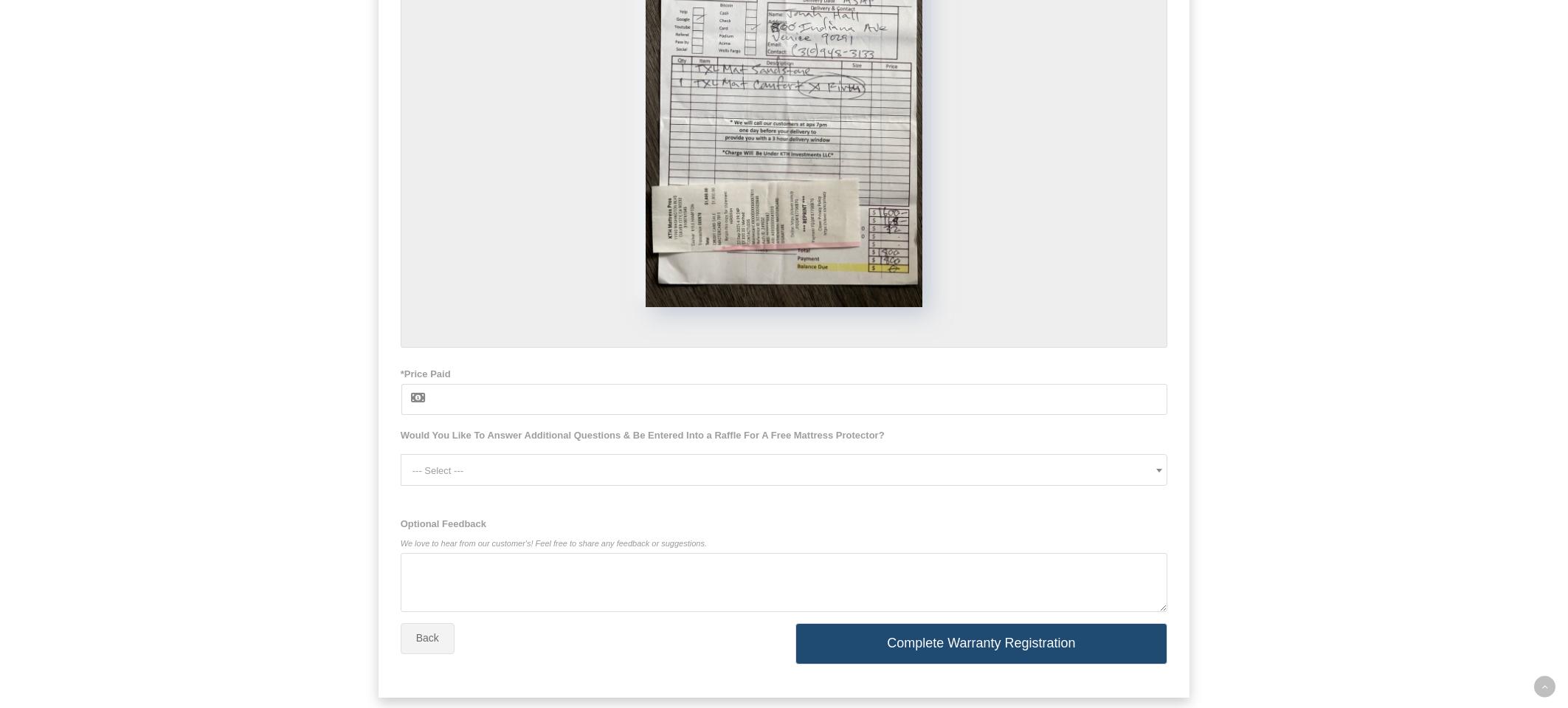
click at [987, 413] on input "*Price Paid" at bounding box center [801, 399] width 735 height 31
type input "900"
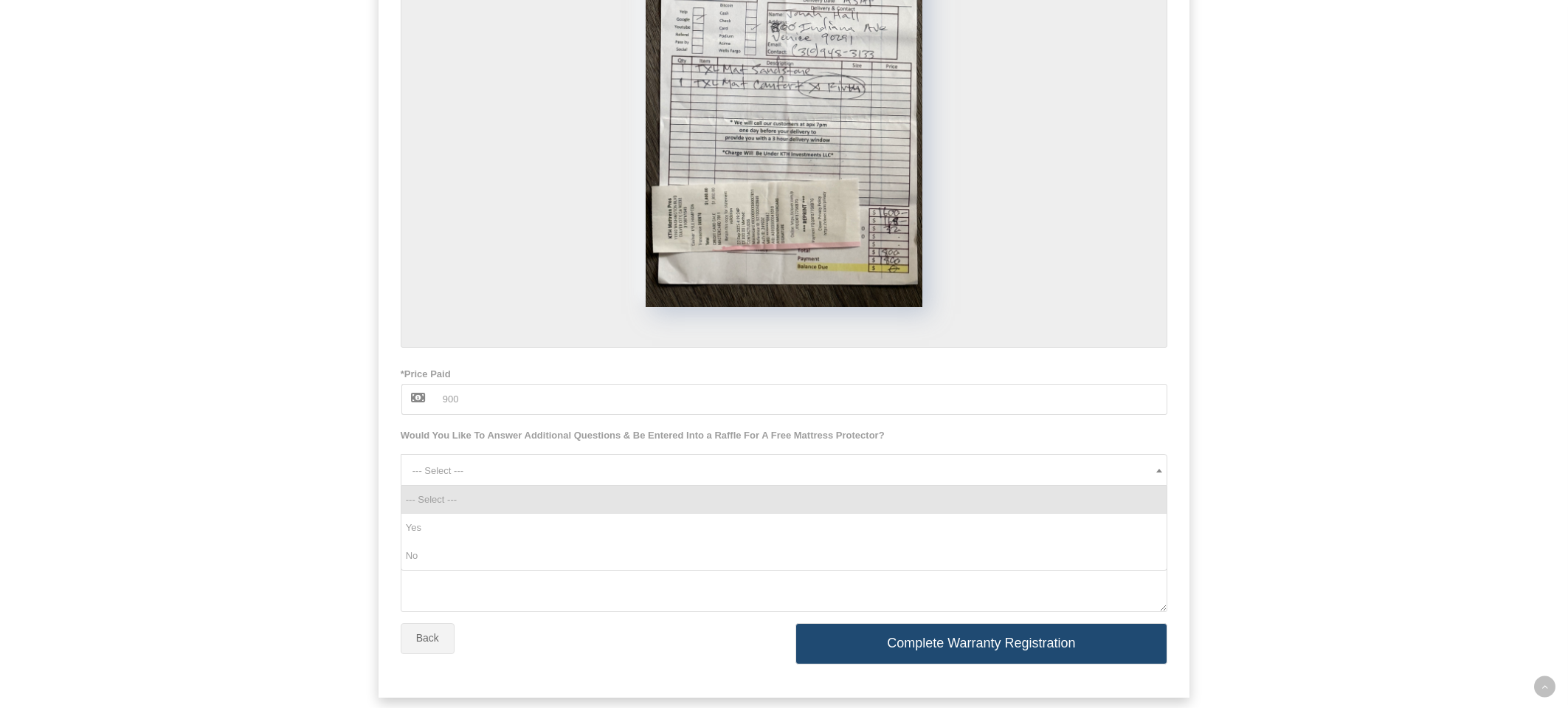
click at [828, 484] on span "--- Select ---" at bounding box center [790, 470] width 755 height 32
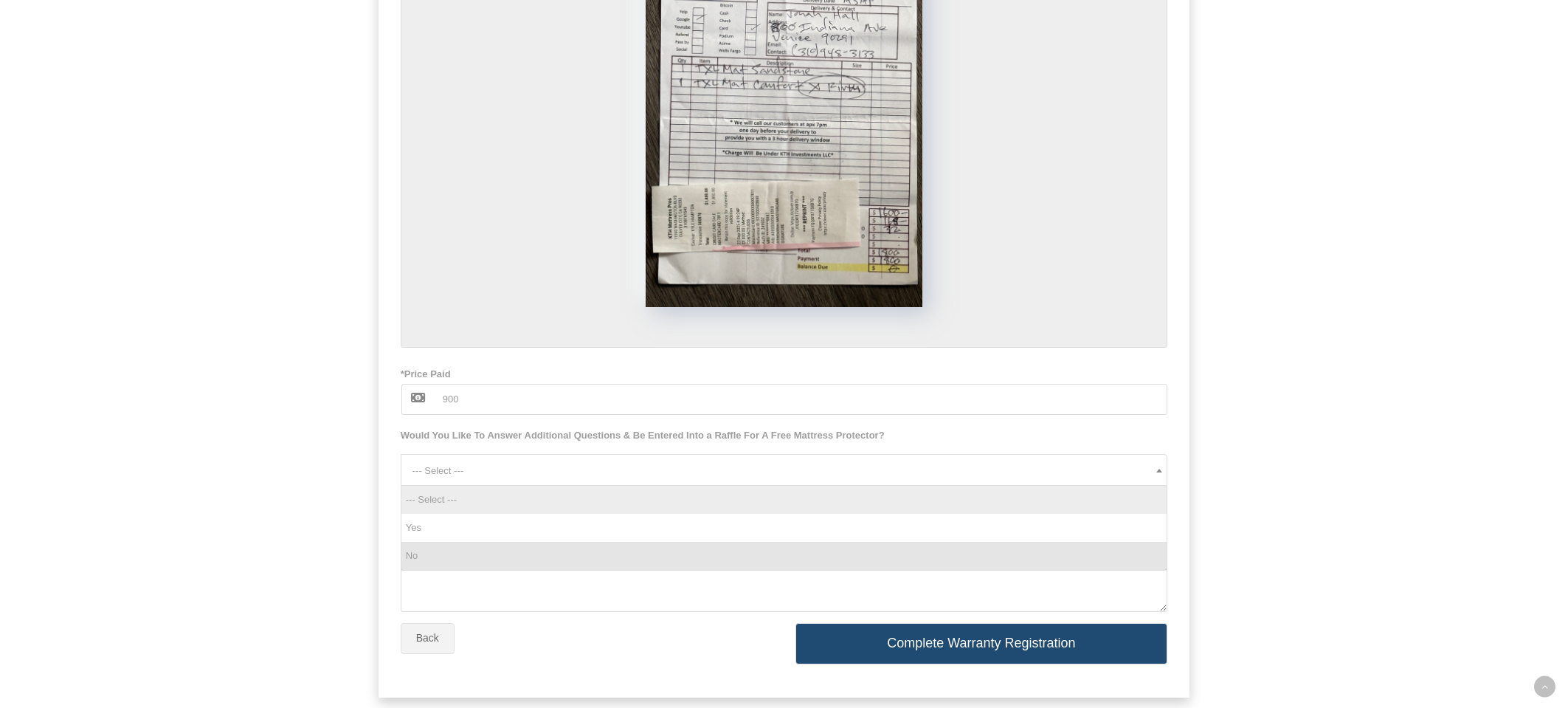
select select "No"
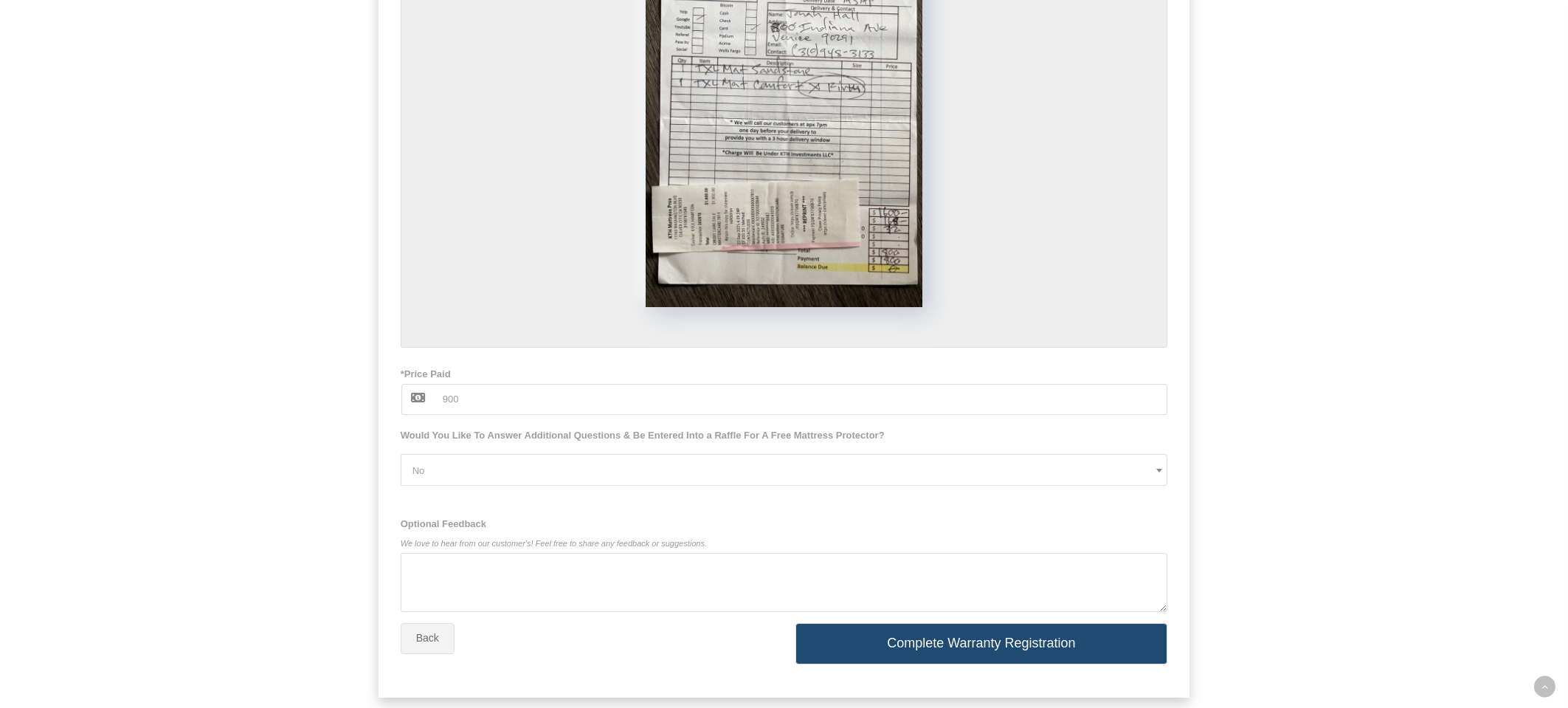
click at [705, 581] on textarea "Optional Feedback We love to hear from our customer's! Feel free to share any f…" at bounding box center [784, 583] width 767 height 59
type textarea "2nd of 2 purchases at the same time"
click at [1095, 643] on button "Complete Warranty Registration" at bounding box center [982, 643] width 373 height 41
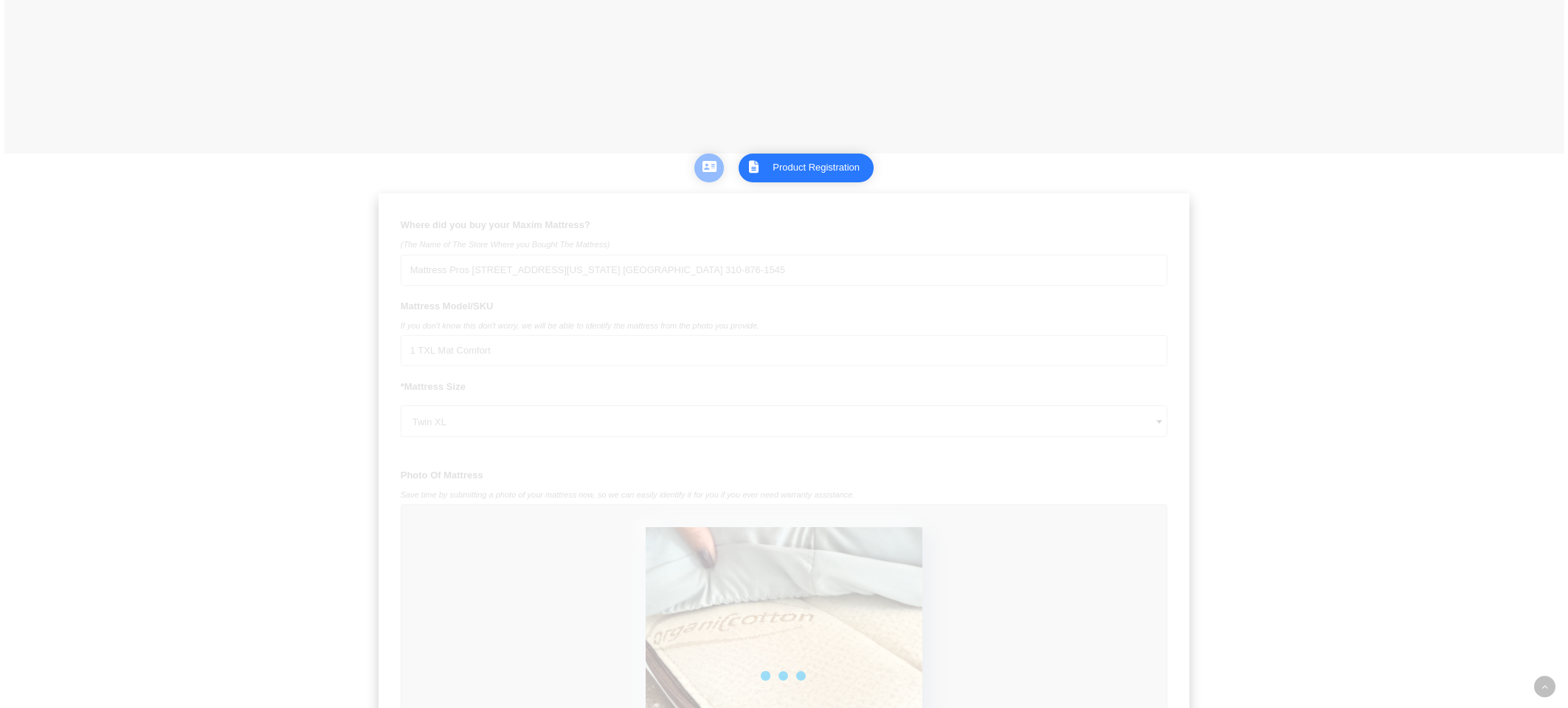
scroll to position [429, 0]
